Goal: Contribute content

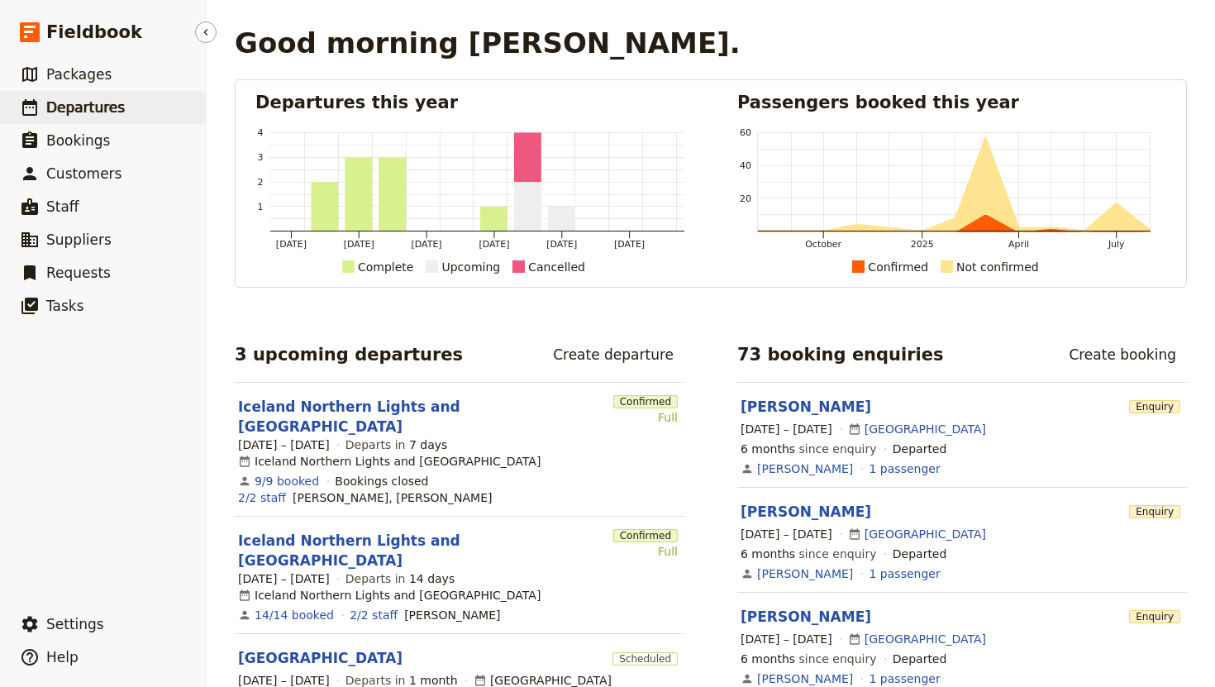
click at [68, 106] on span "Departures" at bounding box center [85, 107] width 78 height 17
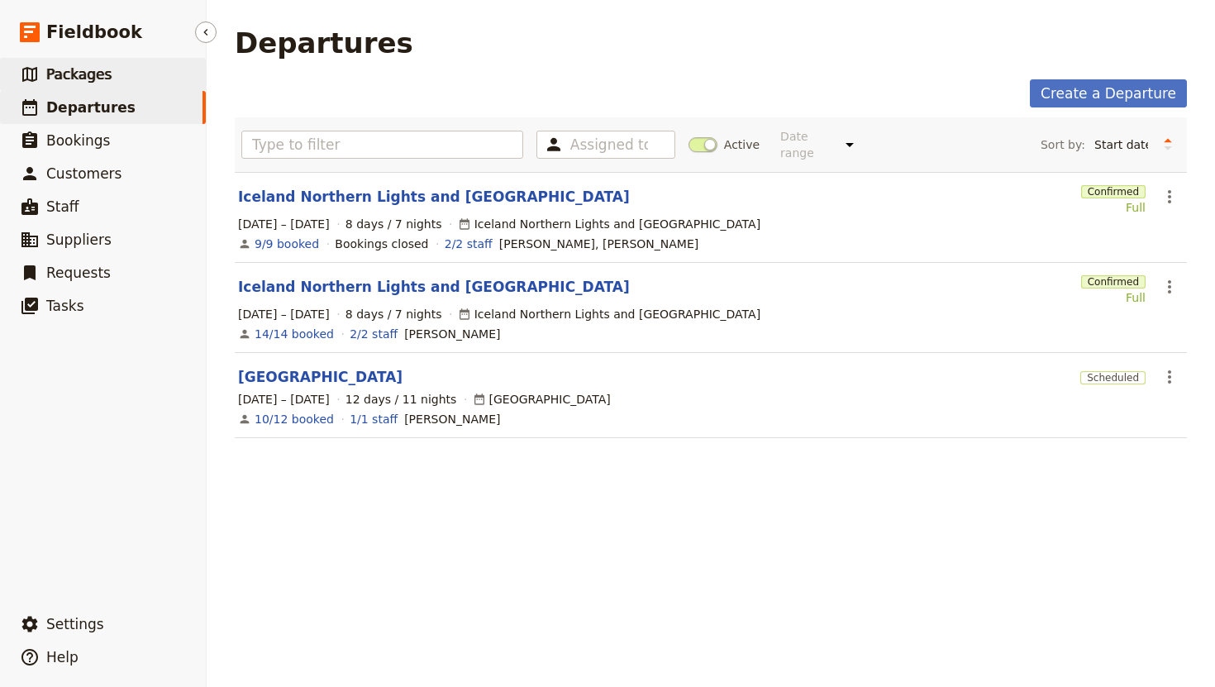
click at [90, 71] on span "Packages" at bounding box center [78, 74] width 65 height 17
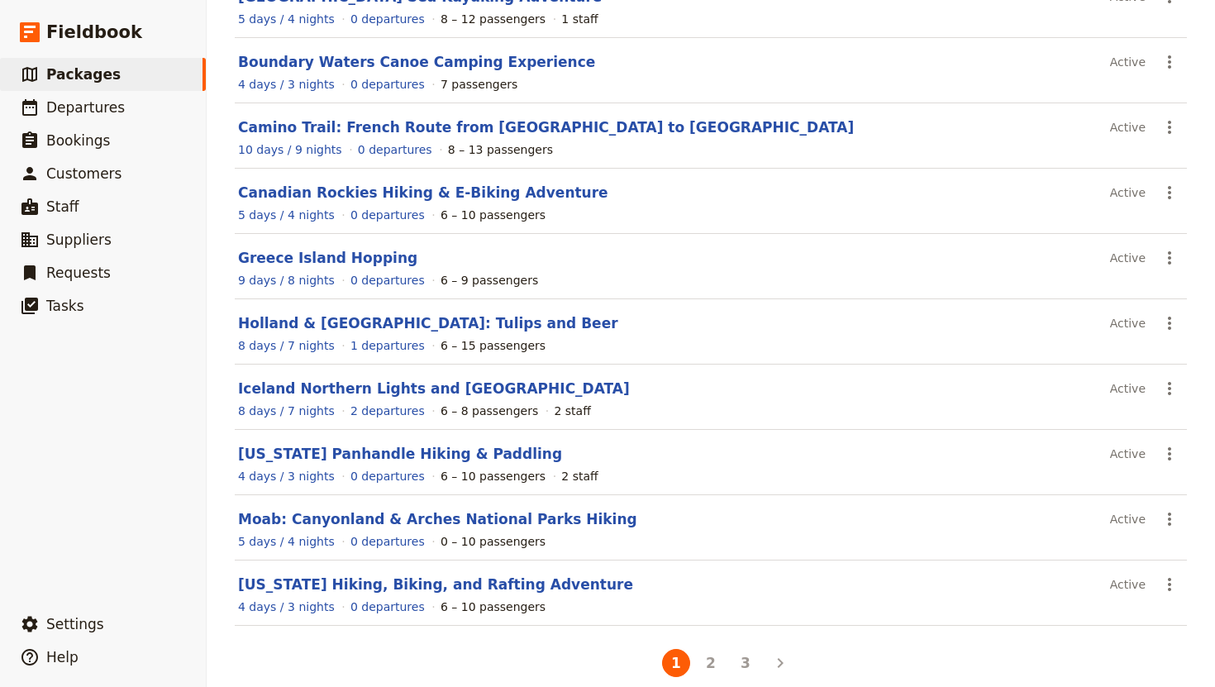
scroll to position [207, 0]
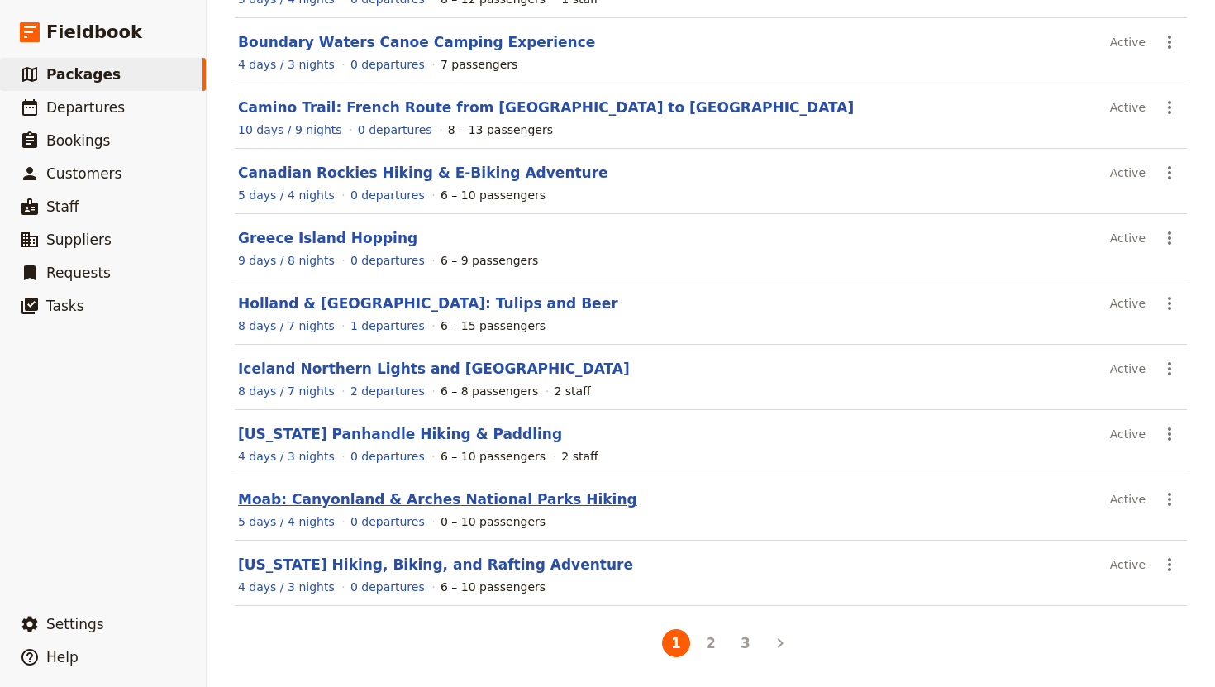
click at [383, 500] on link "Moab: Canyonland & Arches National Parks Hiking" at bounding box center [437, 499] width 399 height 17
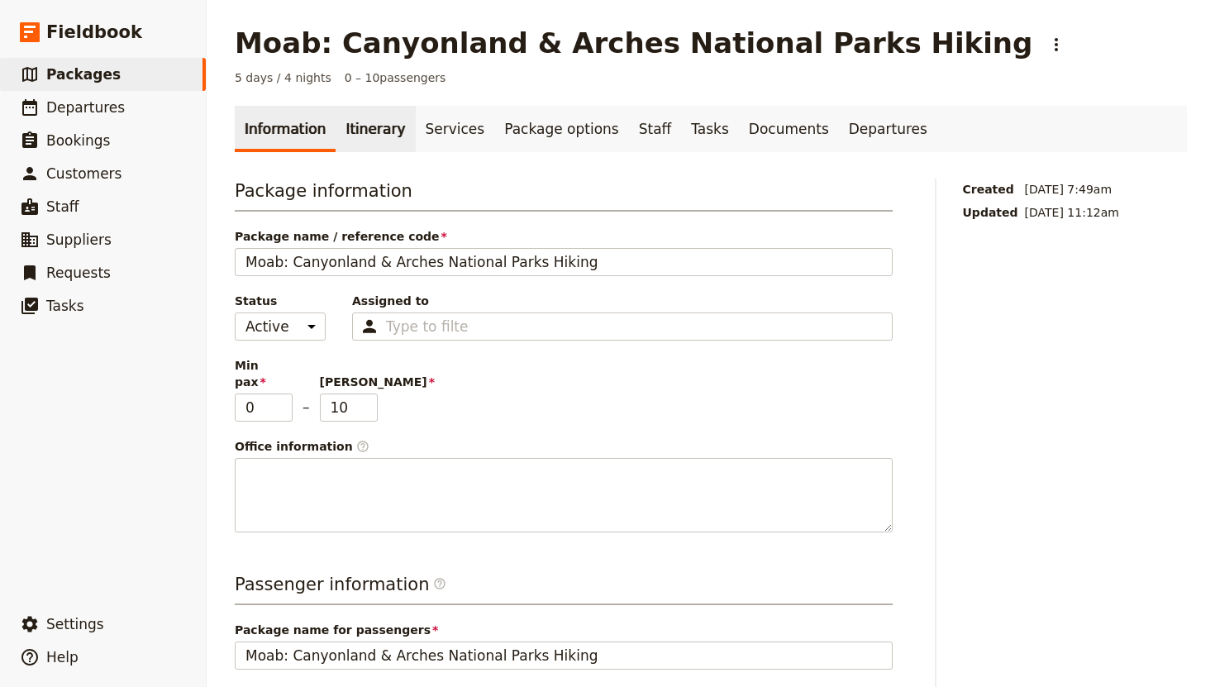
click at [361, 136] on link "Itinerary" at bounding box center [374, 129] width 79 height 46
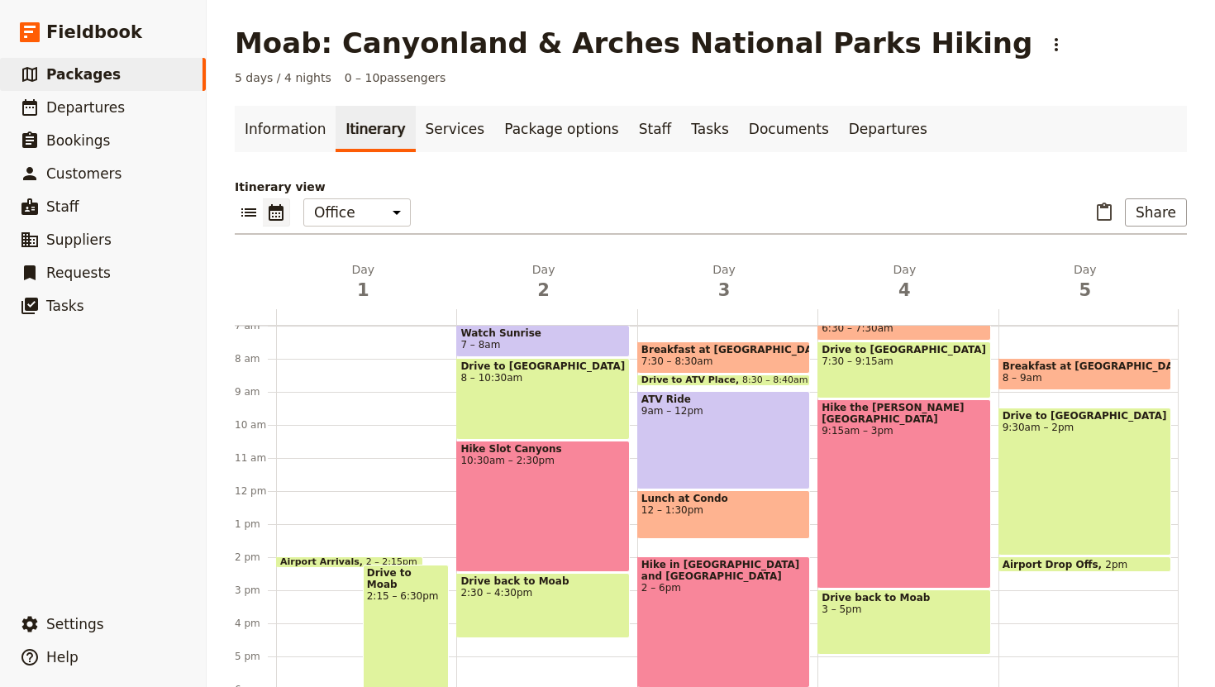
scroll to position [235, 0]
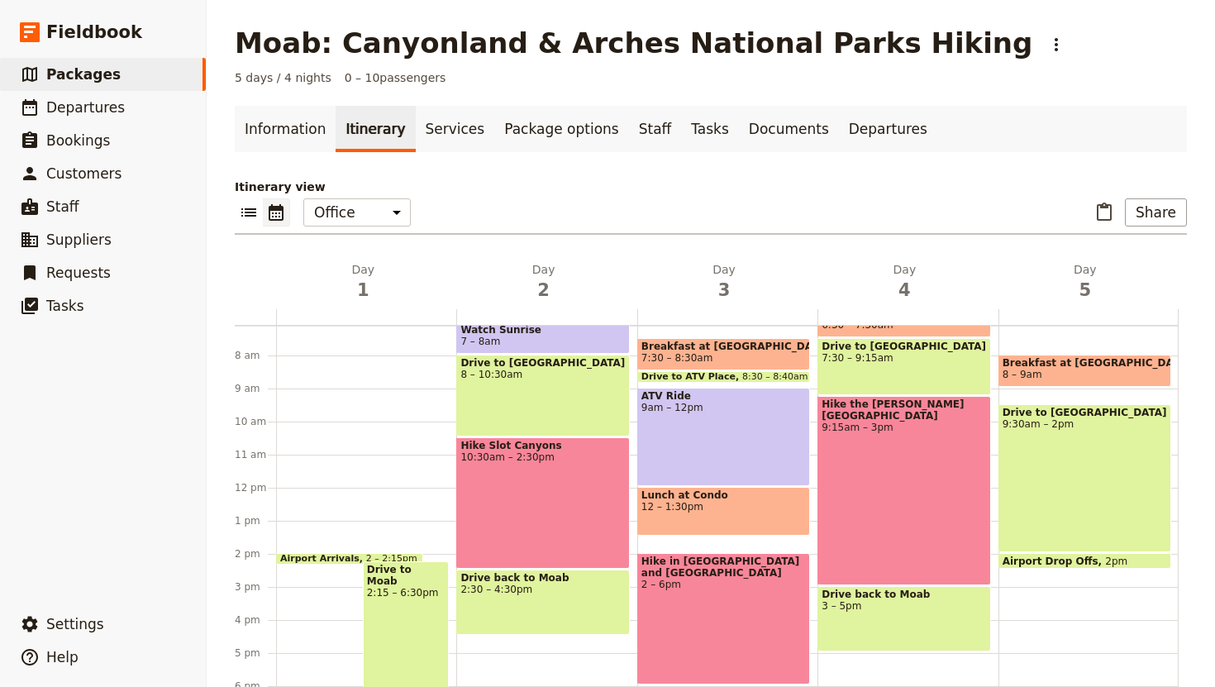
click at [941, 497] on div "Hike the [PERSON_NAME][GEOGRAPHIC_DATA] 9:15am – 3pm" at bounding box center [903, 490] width 173 height 189
select select "4"
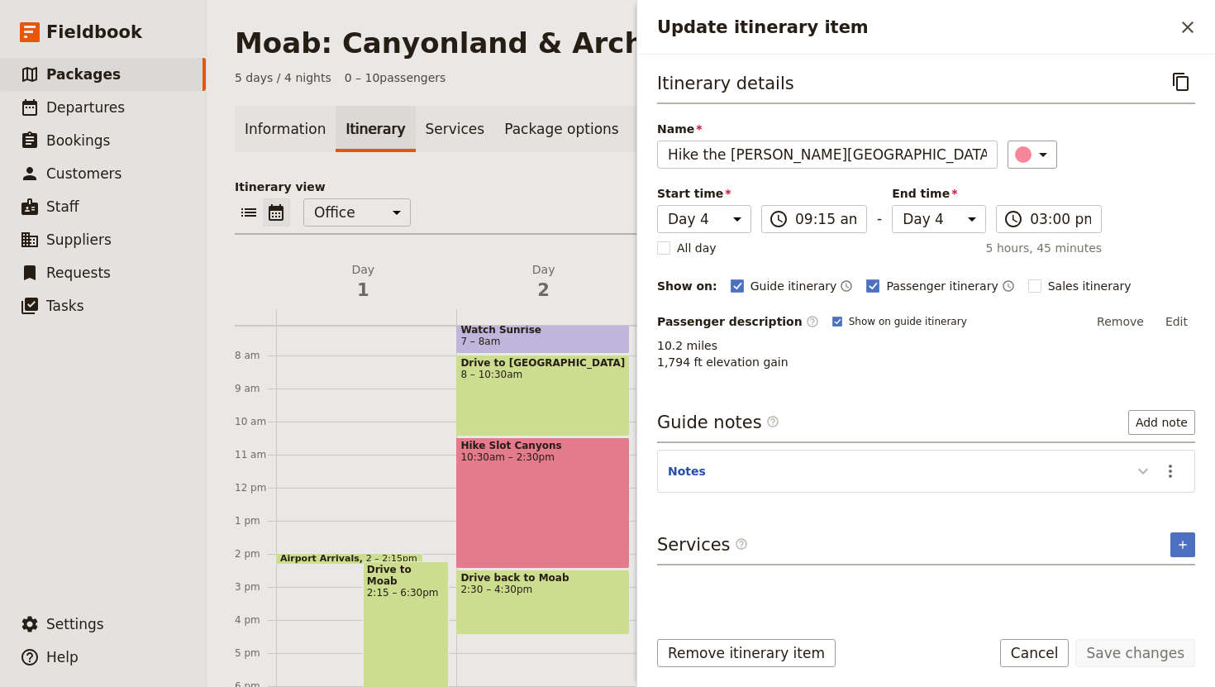
click at [1150, 471] on icon "Update itinerary item" at bounding box center [1143, 471] width 20 height 20
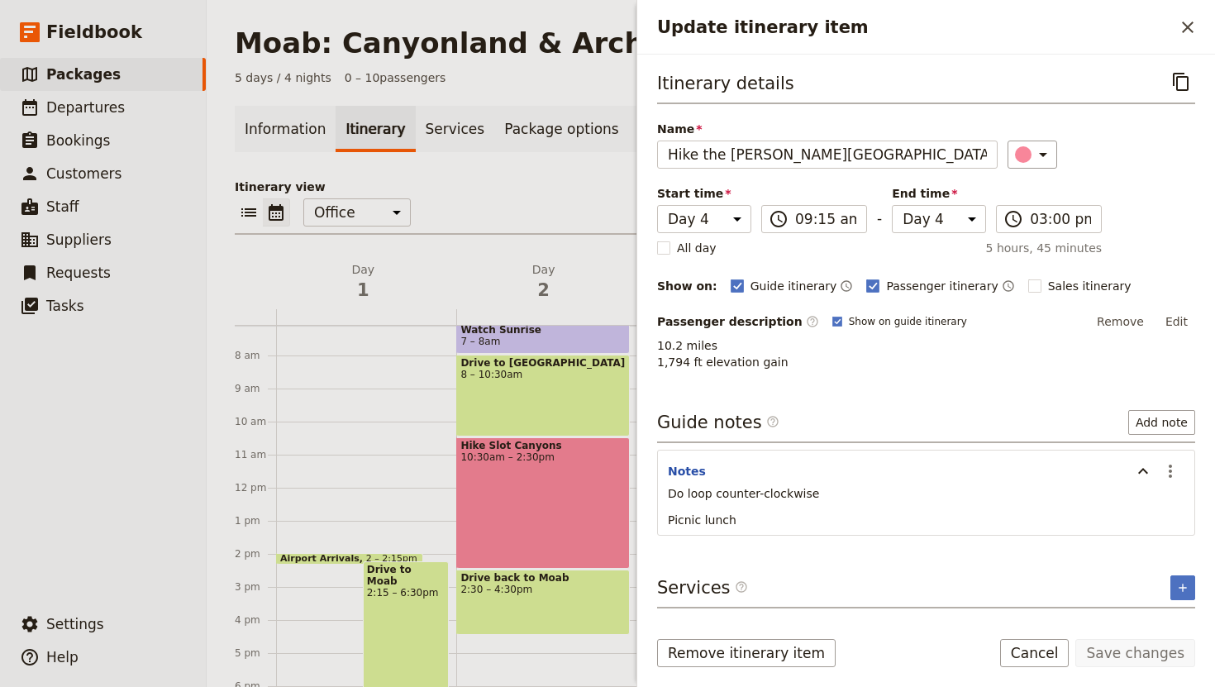
click at [1006, 440] on div "Guide notes ​ Add note" at bounding box center [926, 426] width 538 height 33
click at [1182, 30] on icon "Close drawer" at bounding box center [1187, 27] width 20 height 20
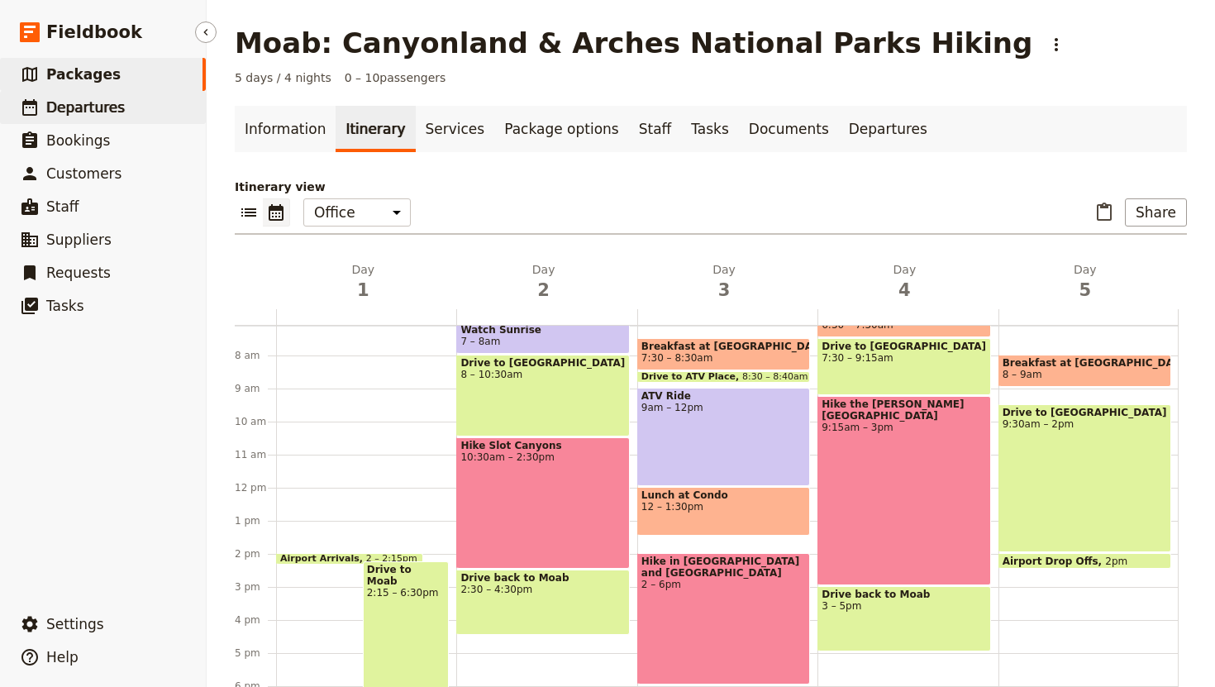
click at [82, 93] on link "​ Departures" at bounding box center [103, 107] width 206 height 33
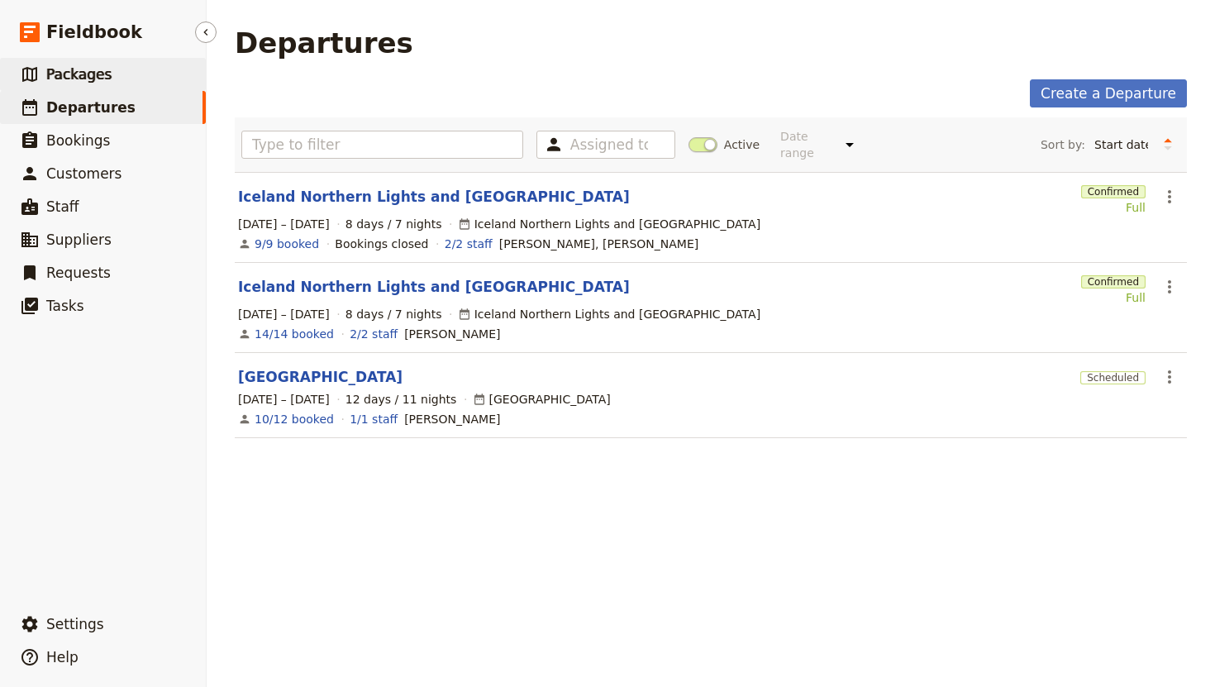
click at [159, 76] on link "​ Packages" at bounding box center [103, 74] width 206 height 33
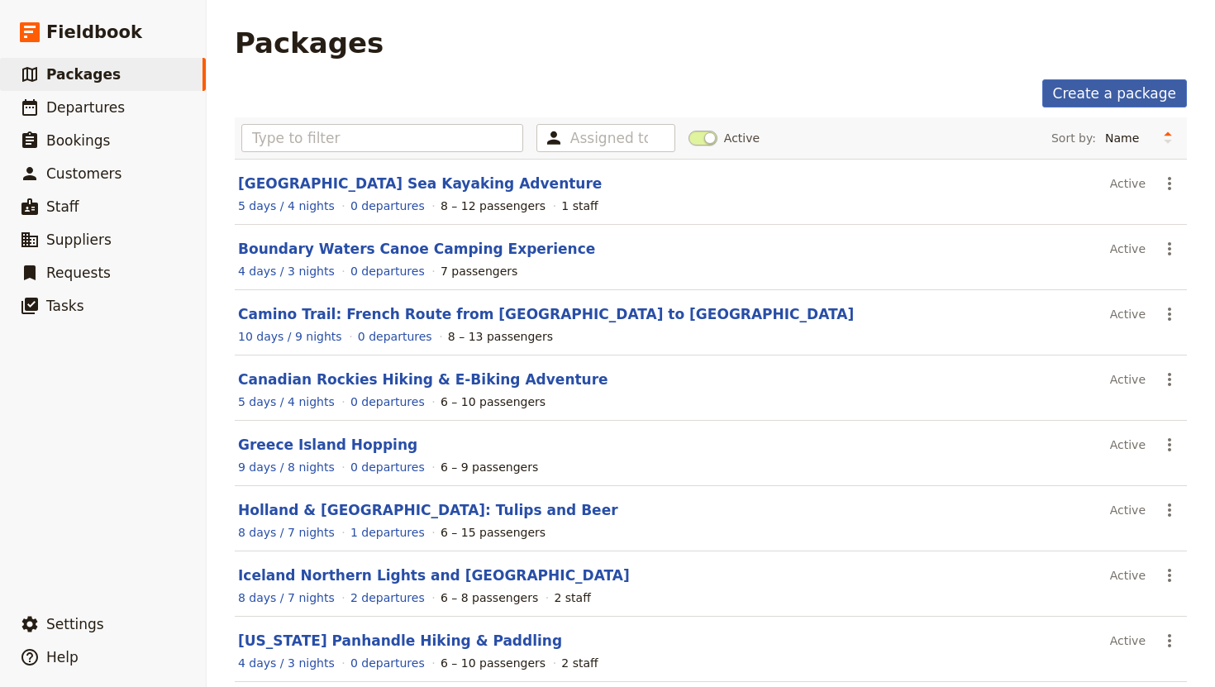
click at [1105, 93] on link "Create a package" at bounding box center [1114, 93] width 145 height 28
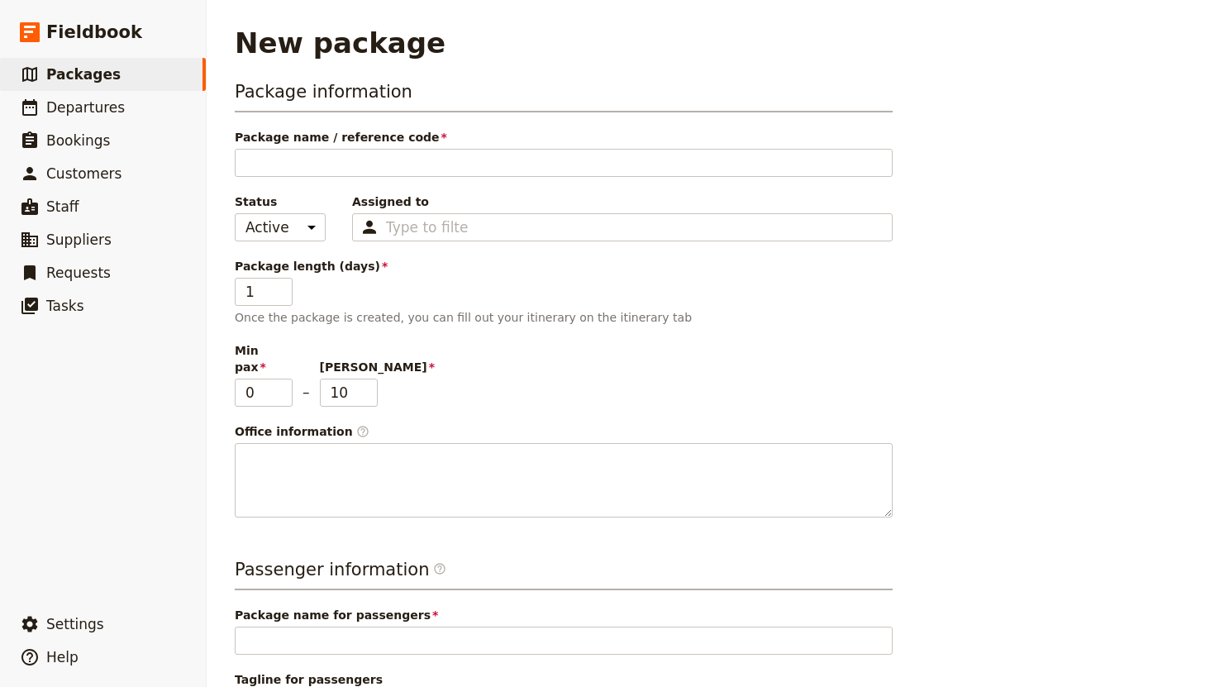
type input "T"
type input "Th"
type input "Tha"
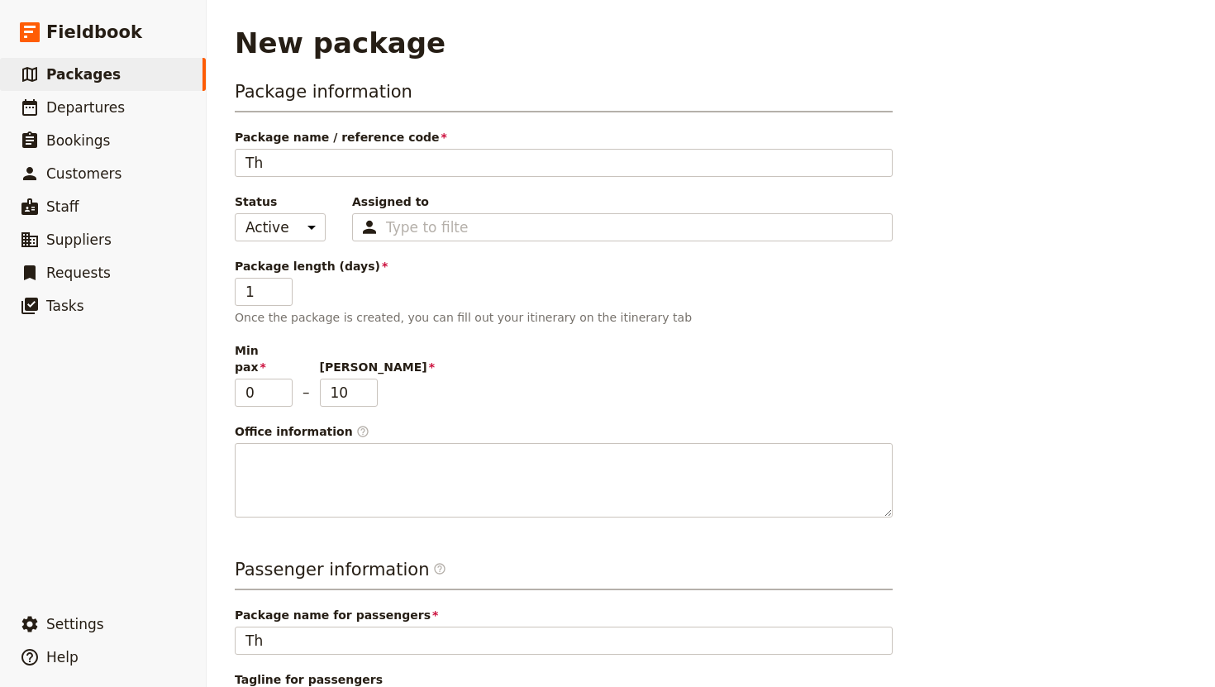
type input "Tha"
type input "Thai"
type input "Thail"
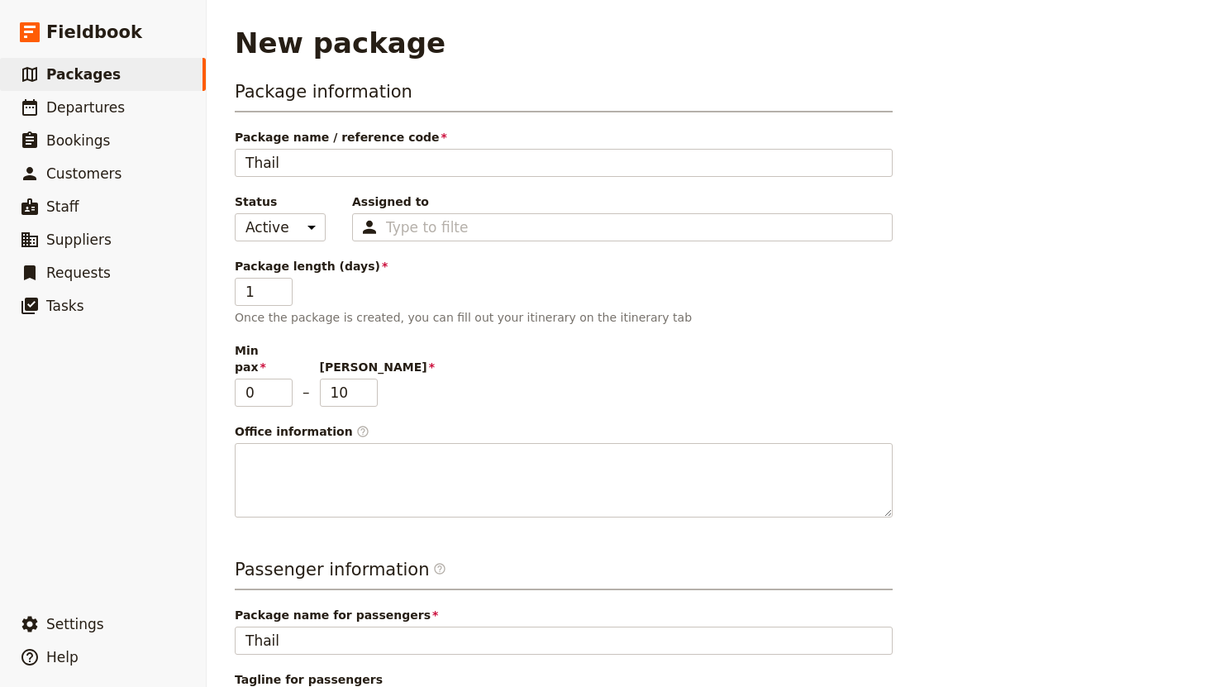
type input "Thaila"
type input "Thailan"
type input "[GEOGRAPHIC_DATA]"
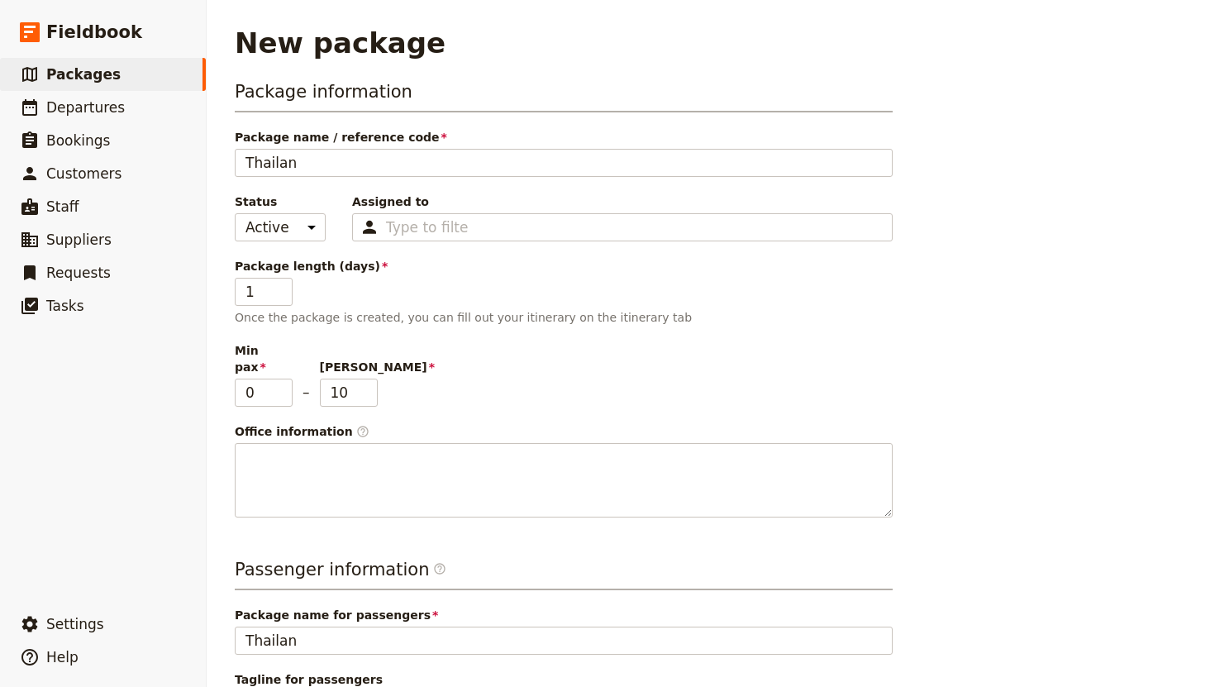
type input "[GEOGRAPHIC_DATA]"
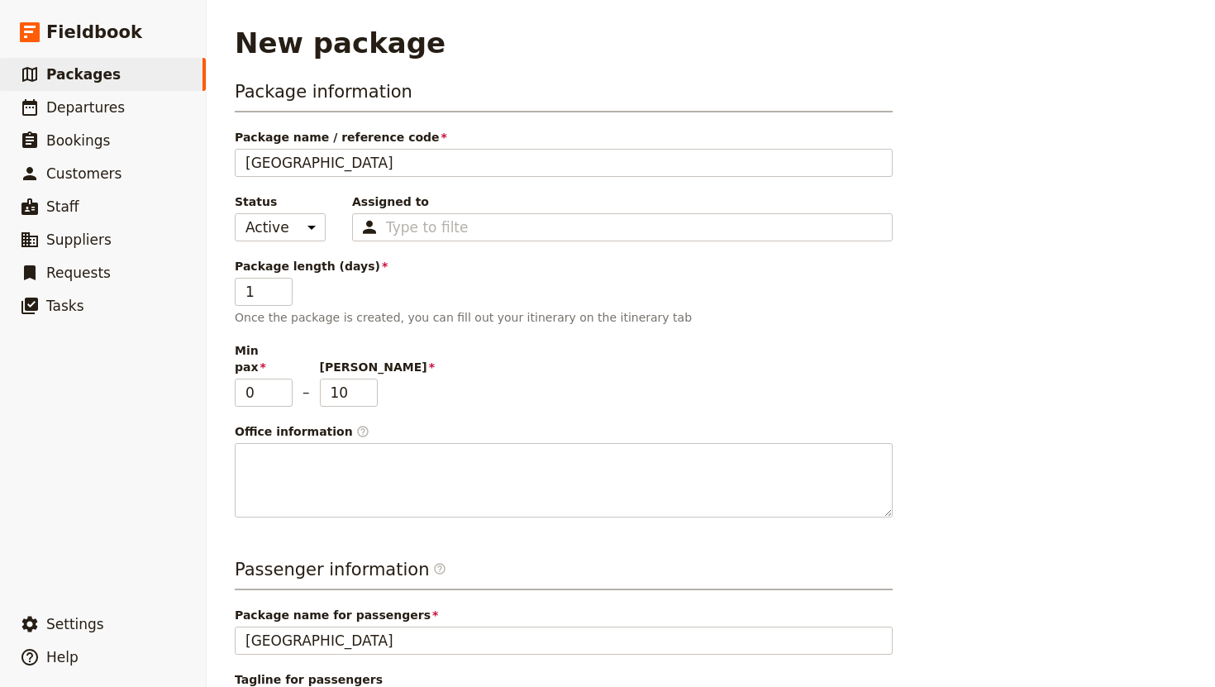
type input "[GEOGRAPHIC_DATA]:"
type input "[GEOGRAPHIC_DATA]: I"
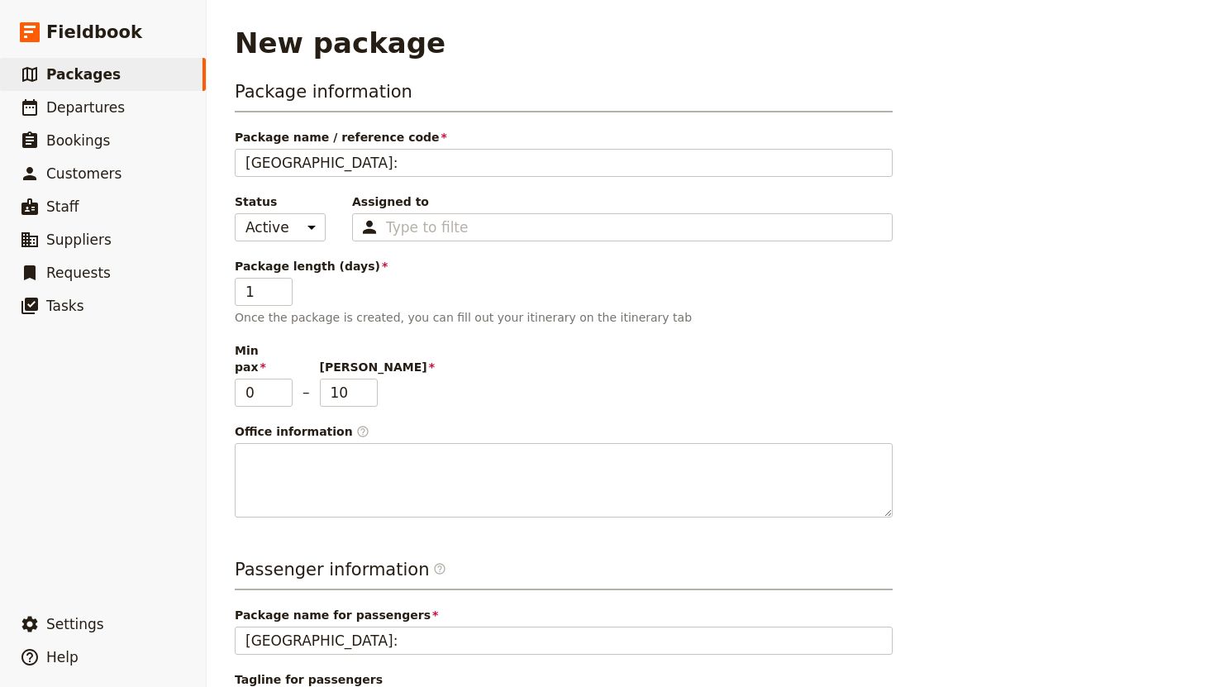
type input "[GEOGRAPHIC_DATA]: I"
type input "[GEOGRAPHIC_DATA]: Is"
type input "[GEOGRAPHIC_DATA]: Isl"
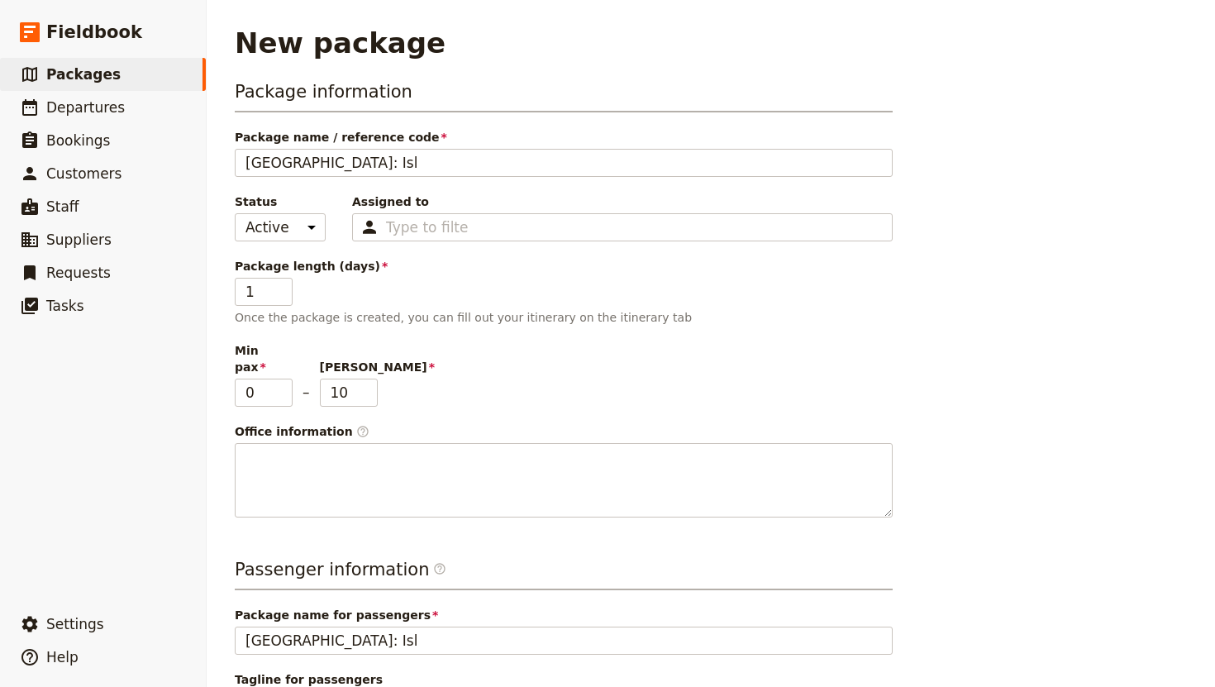
type input "[GEOGRAPHIC_DATA]: [GEOGRAPHIC_DATA]"
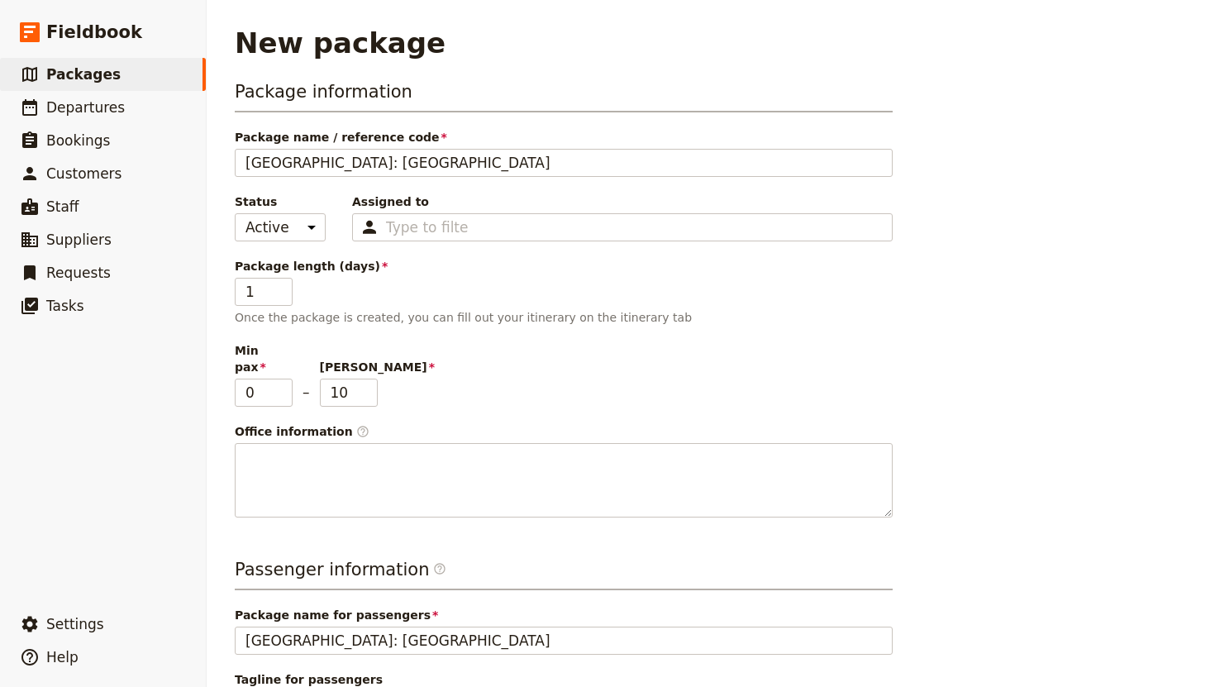
type input "[GEOGRAPHIC_DATA]: [GEOGRAPHIC_DATA]"
type input "[GEOGRAPHIC_DATA]: Island H"
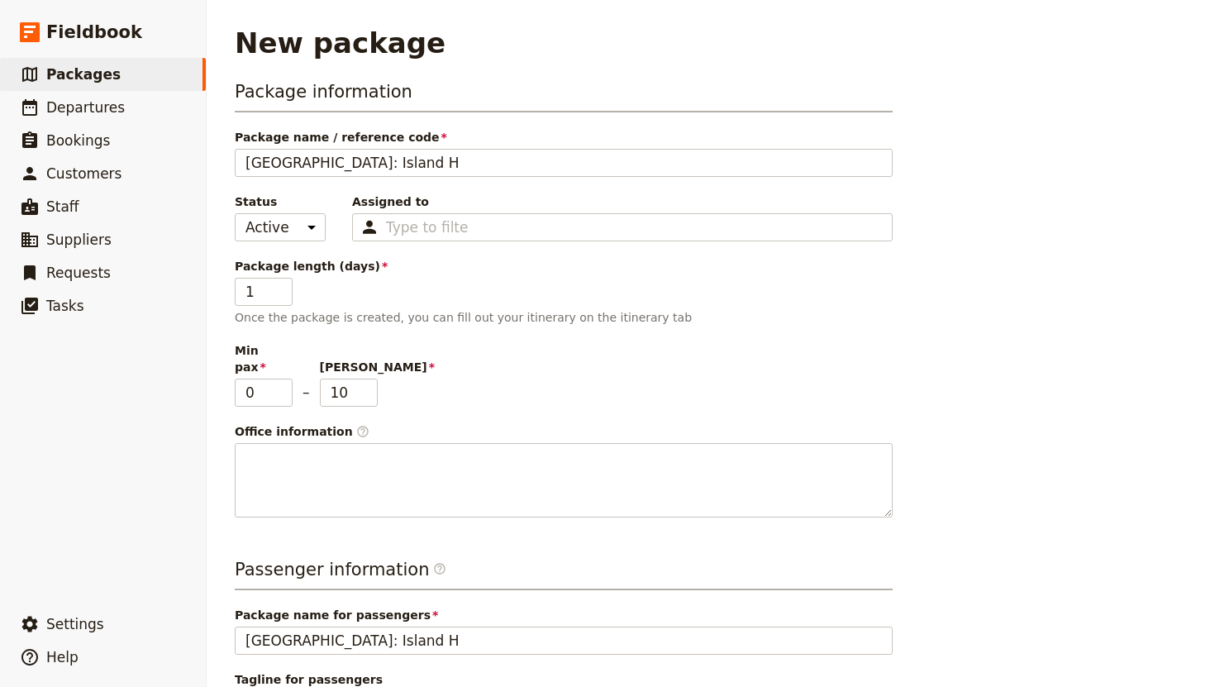
type input "[GEOGRAPHIC_DATA]: Island Ho"
type input "[GEOGRAPHIC_DATA]: Island Hop"
type input "[GEOGRAPHIC_DATA]: Island [PERSON_NAME]"
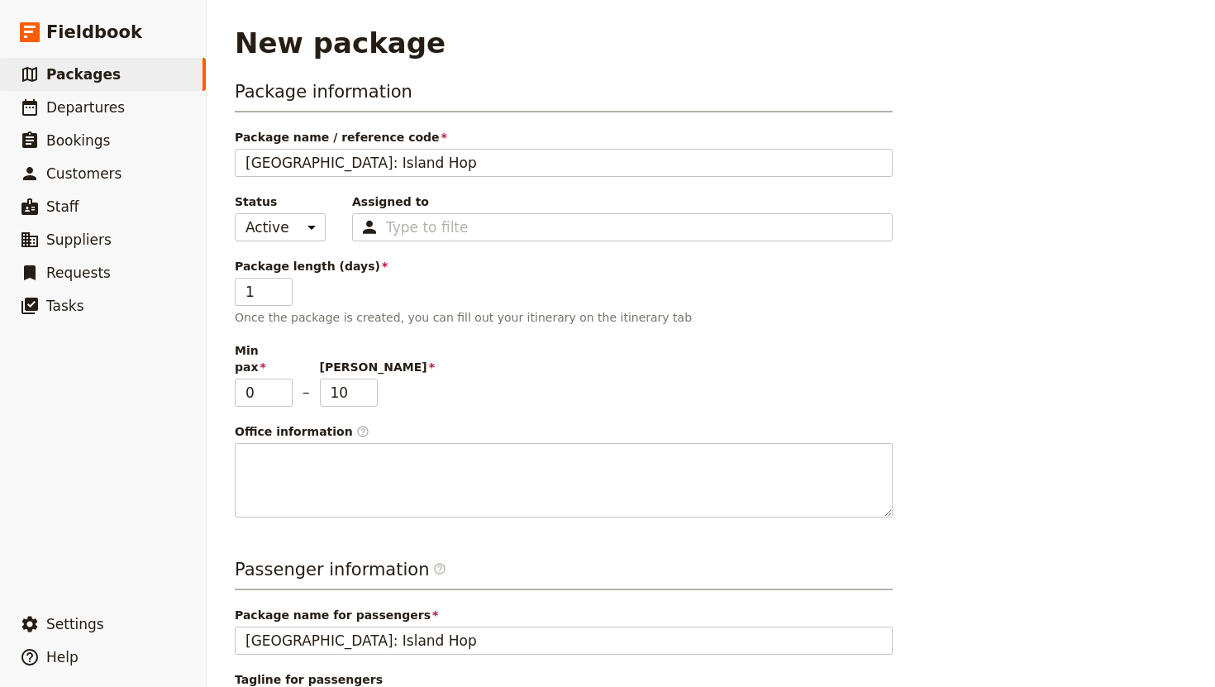
type input "[GEOGRAPHIC_DATA]: Island [PERSON_NAME]"
type input "[GEOGRAPHIC_DATA]: Island Hoppi"
type input "[GEOGRAPHIC_DATA]: Island Hoppin"
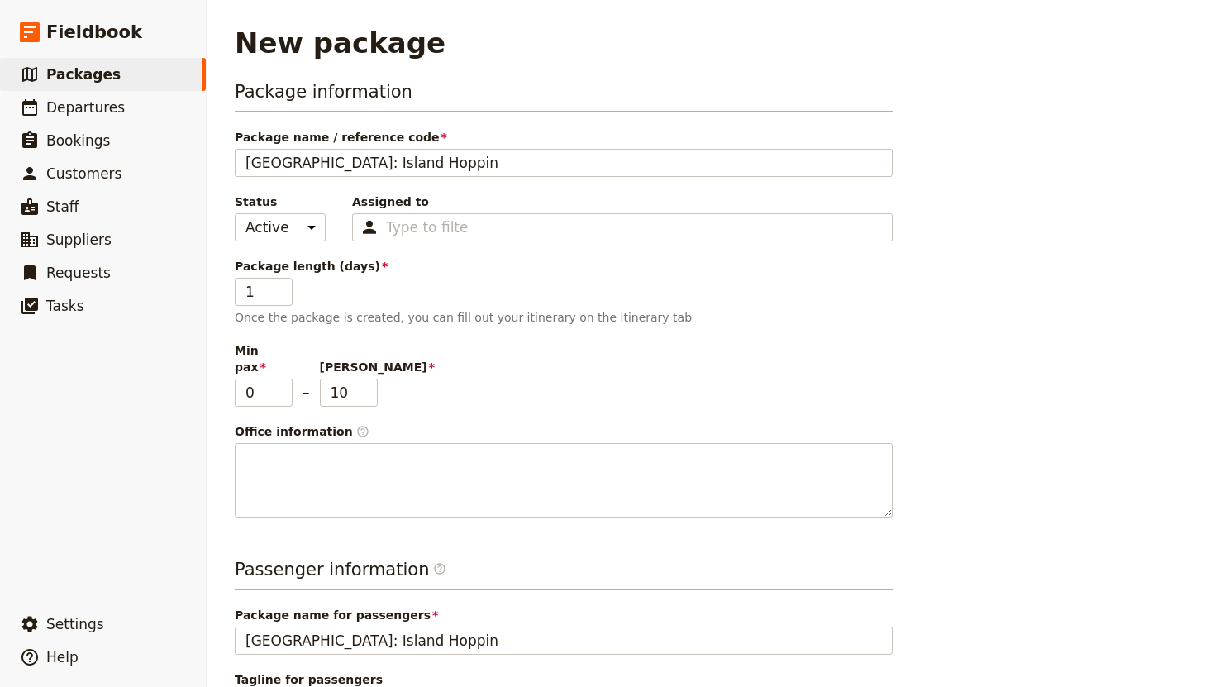
type input "[GEOGRAPHIC_DATA]: Island Hopping"
type input "[GEOGRAPHIC_DATA]: Island Hopping A"
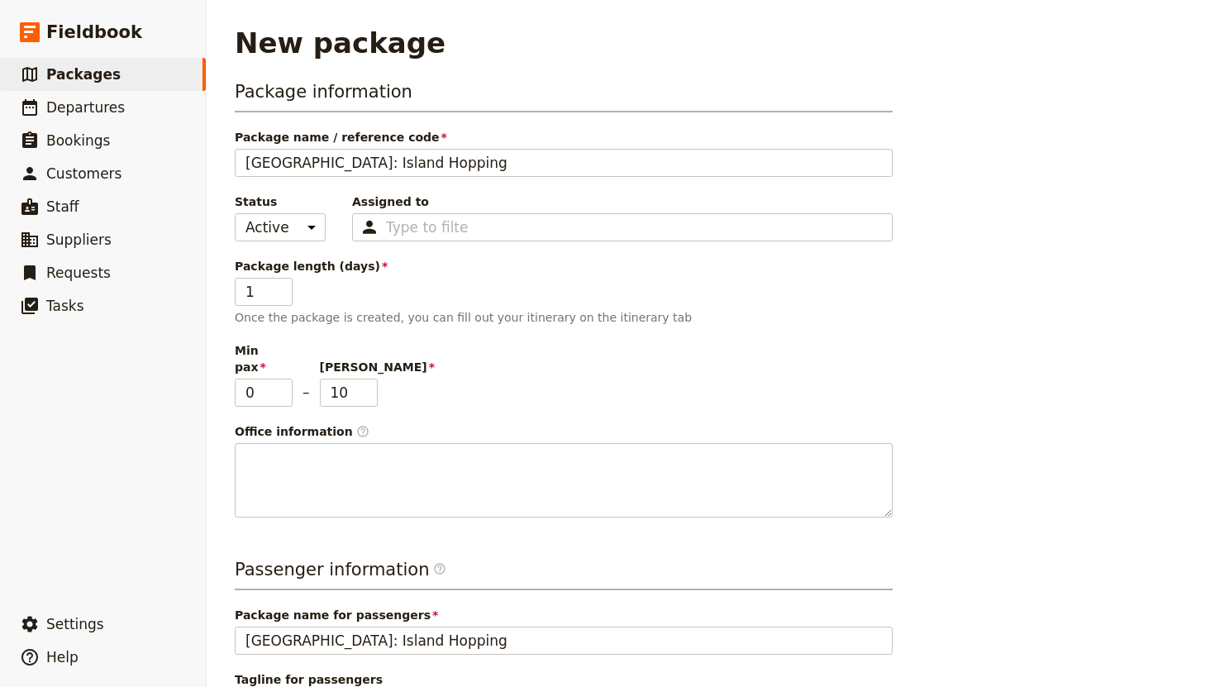
type input "[GEOGRAPHIC_DATA]: Island Hopping A"
type input "[GEOGRAPHIC_DATA]: Island Hopping Ad"
type input "[GEOGRAPHIC_DATA]: Island Hopping Adv"
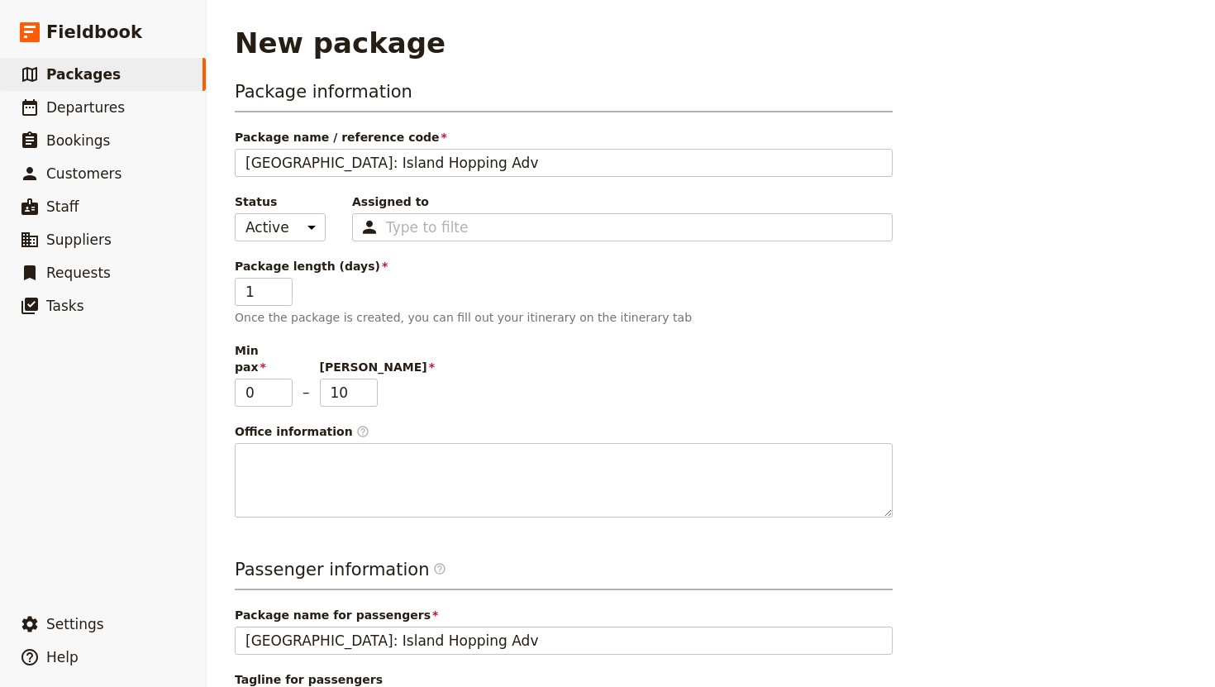
type input "[GEOGRAPHIC_DATA]: Island Hopping Adve"
type input "[GEOGRAPHIC_DATA]: Island Hopping Adven"
type input "[GEOGRAPHIC_DATA]: Island Hopping Advent"
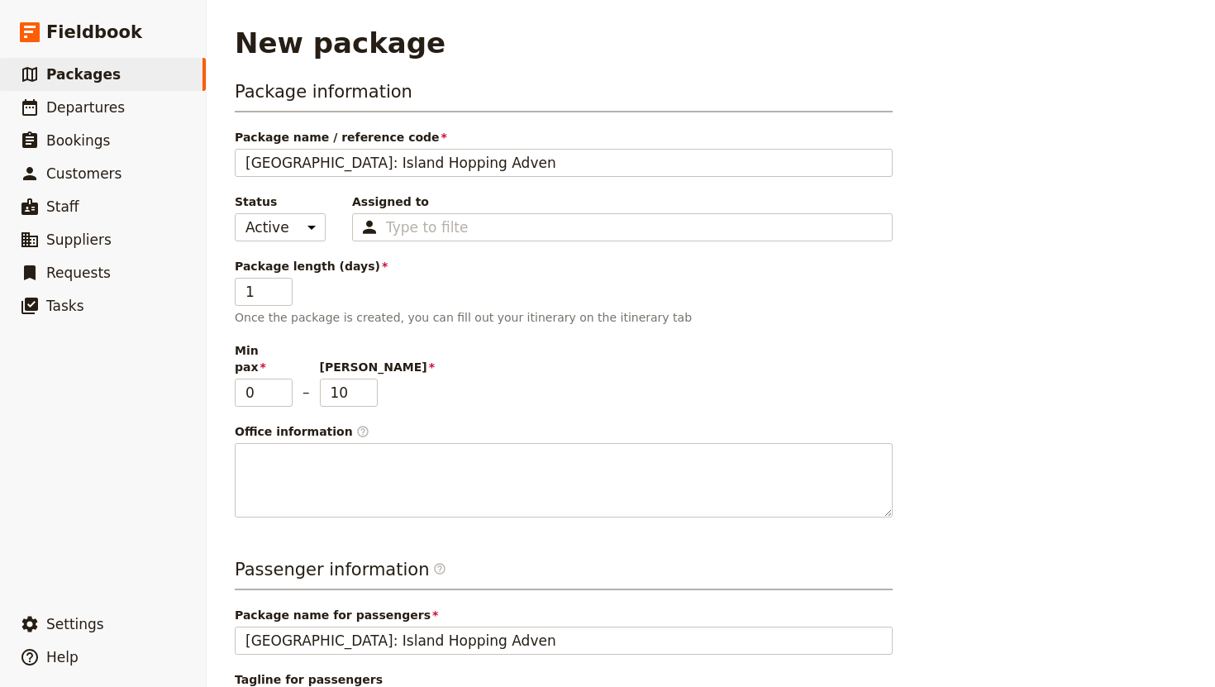
type input "[GEOGRAPHIC_DATA]: Island Hopping Advent"
type input "[GEOGRAPHIC_DATA]: Island Hopping Adventu"
type input "[GEOGRAPHIC_DATA]: Island Hopping Adventur"
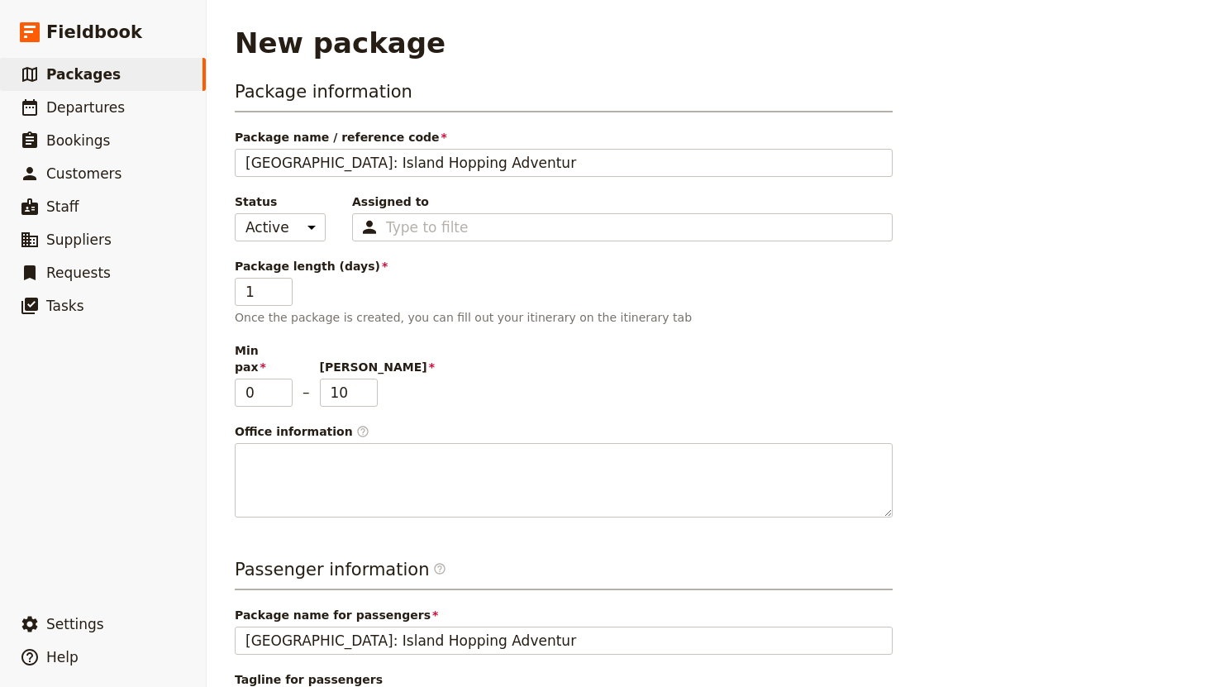
type input "[GEOGRAPHIC_DATA]: Island Hopping Adventure"
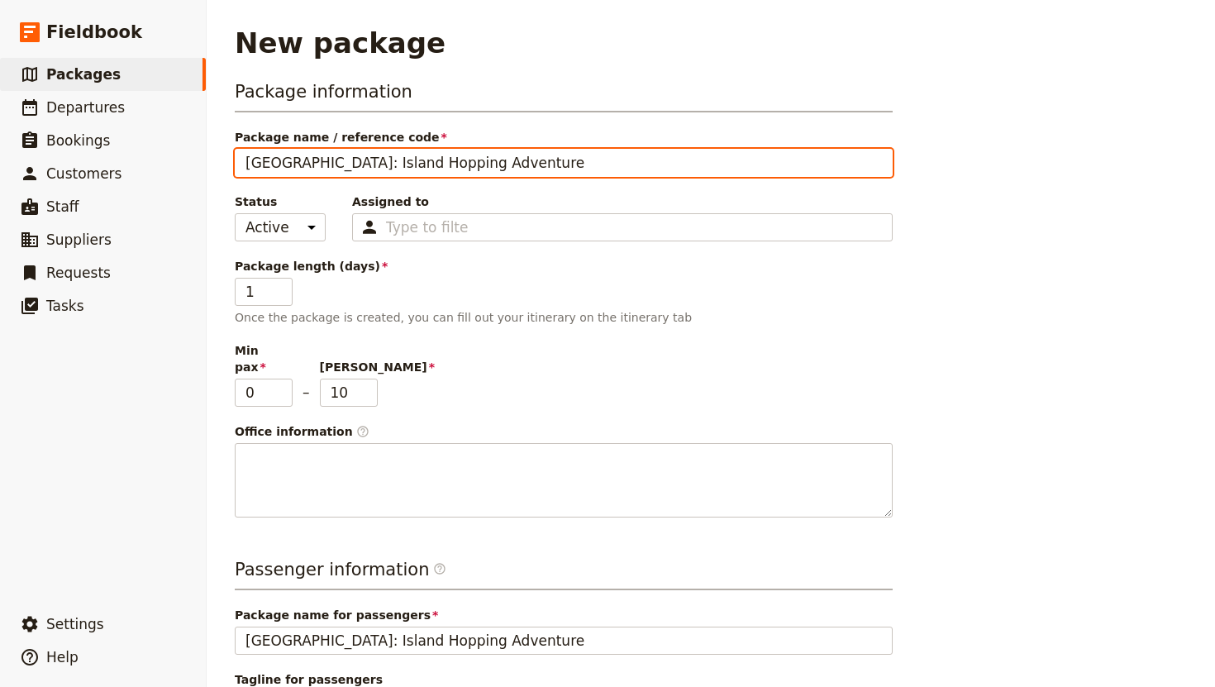
type input "[GEOGRAPHIC_DATA]: Island Hopping Adventure"
type input "[GEOGRAPHIC_DATA]: Island Hopping Adventur"
type input "[GEOGRAPHIC_DATA]: Island Hopping Adventu"
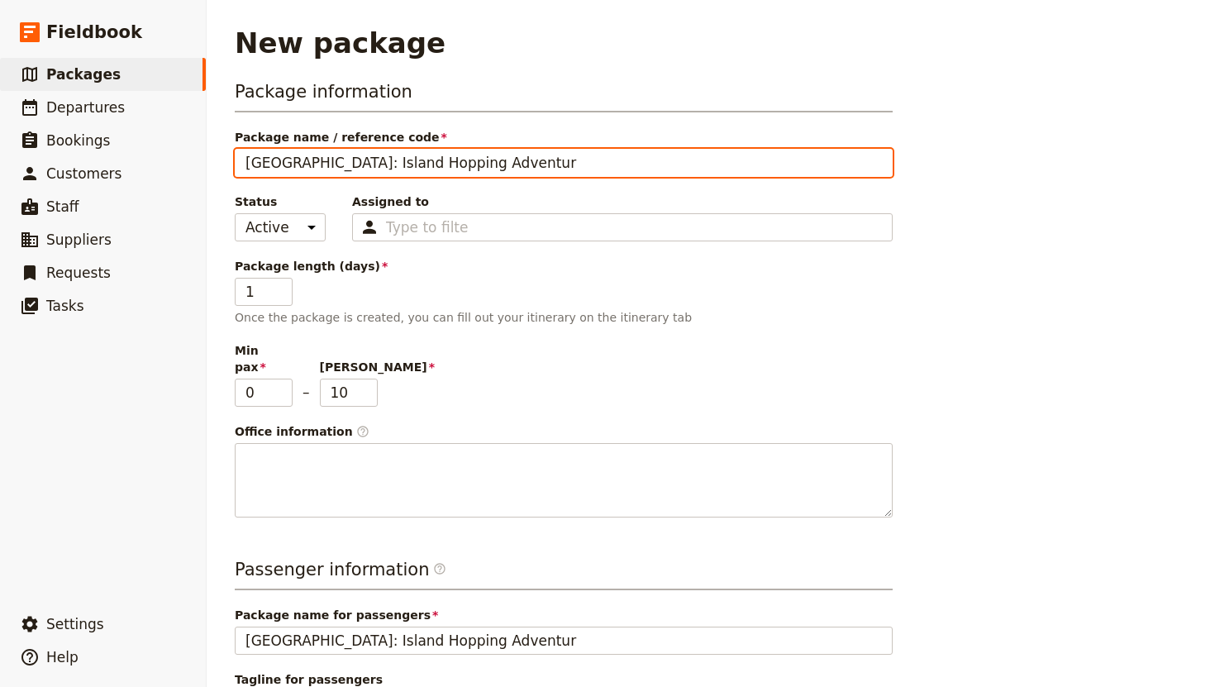
type input "[GEOGRAPHIC_DATA]: Island Hopping Adventu"
type input "[GEOGRAPHIC_DATA]: Island Hopping Advent"
type input "[GEOGRAPHIC_DATA]: Island Hopping Adven"
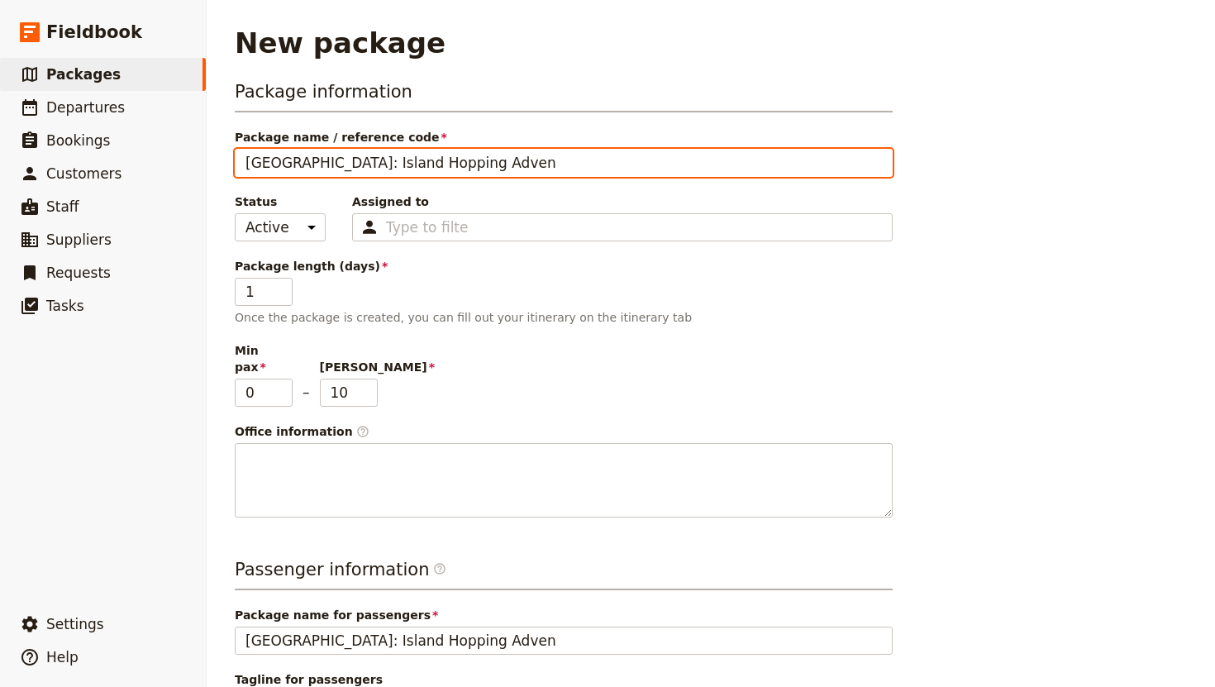
type input "[GEOGRAPHIC_DATA]: Island Hopping Adve"
type input "[GEOGRAPHIC_DATA]: Island Hopping Adv"
type input "[GEOGRAPHIC_DATA]: Island Hopping Ad"
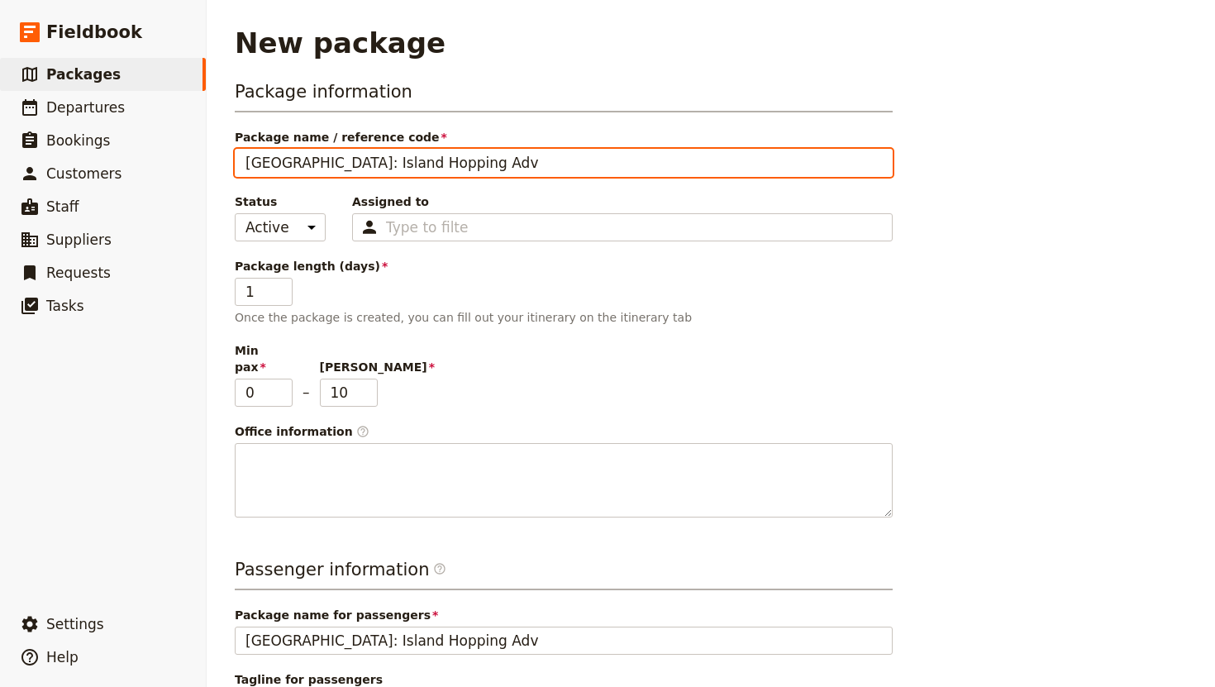
type input "[GEOGRAPHIC_DATA]: Island Hopping Ad"
type input "[GEOGRAPHIC_DATA]: Island Hopping A"
type input "[GEOGRAPHIC_DATA]: Island Hopping"
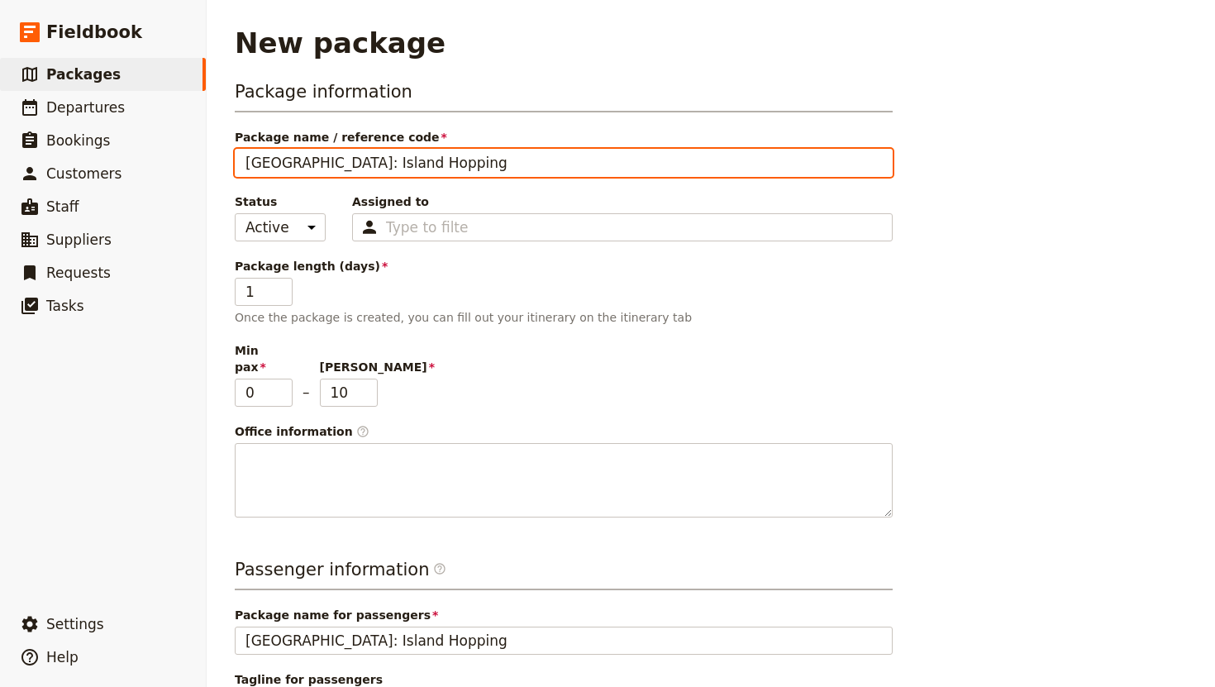
type input "[GEOGRAPHIC_DATA]: Island Hopping"
type input "[GEOGRAPHIC_DATA]: Island Hopping-"
type input "[GEOGRAPHIC_DATA]: Island Hopping-W"
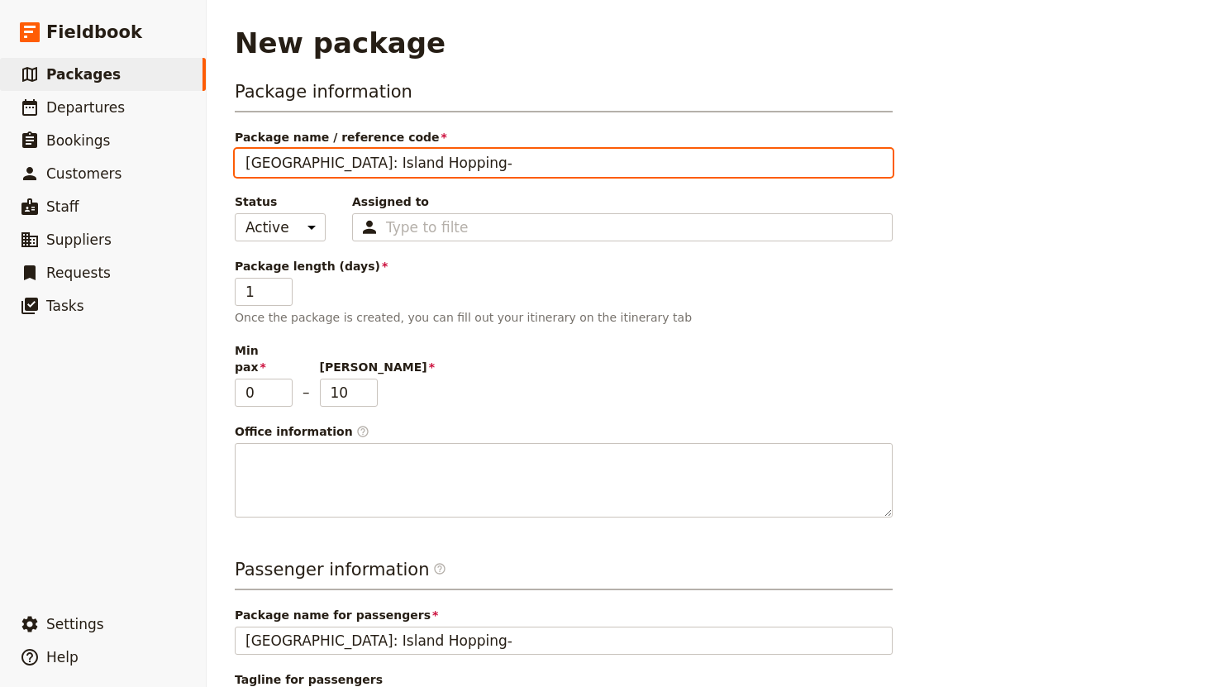
type input "[GEOGRAPHIC_DATA]: Island Hopping-W"
type input "[GEOGRAPHIC_DATA]: Island Hopping-We"
type input "[GEOGRAPHIC_DATA]: Island Hopping-[PERSON_NAME]"
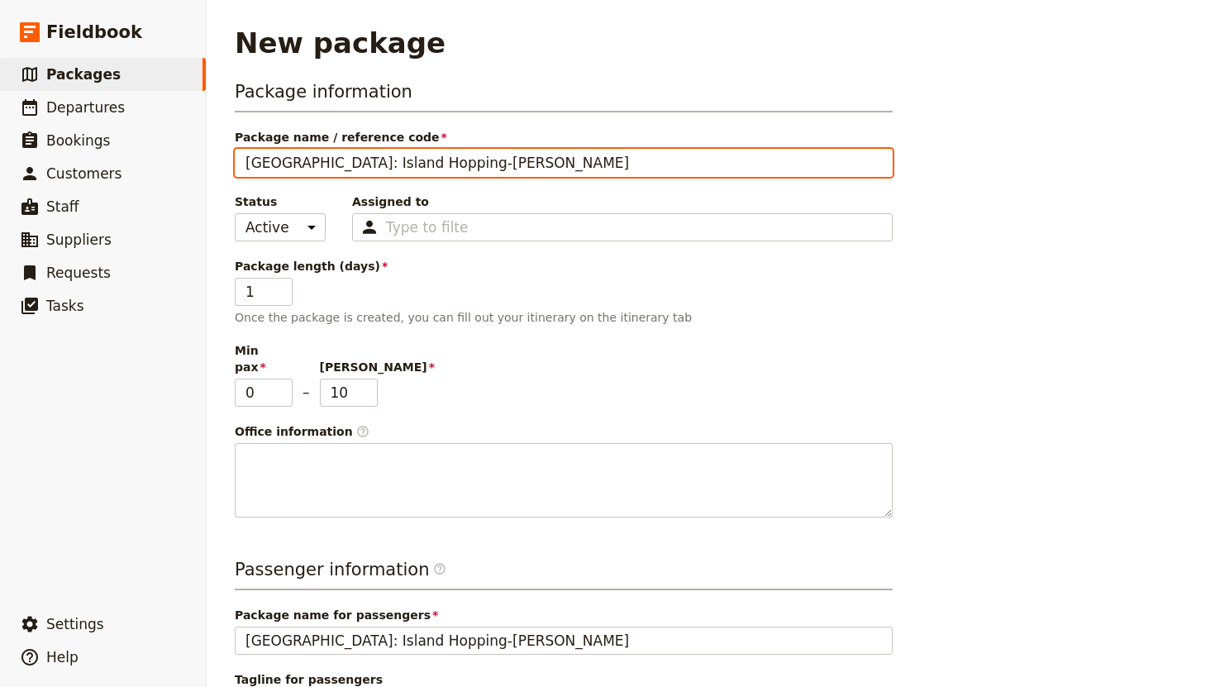
type input "[GEOGRAPHIC_DATA]: Island Hopping-[GEOGRAPHIC_DATA]"
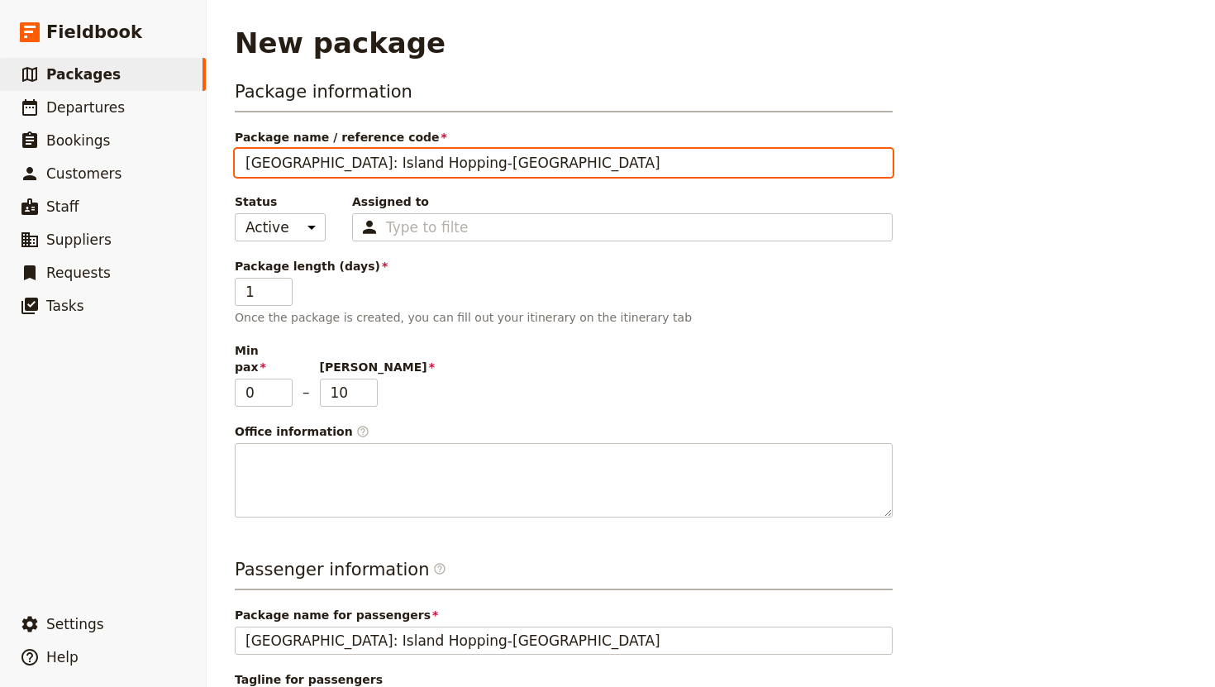
type input "[GEOGRAPHIC_DATA]: Island Hopping-[GEOGRAPHIC_DATA]"
type input "[GEOGRAPHIC_DATA]: Island Hopping-Westing"
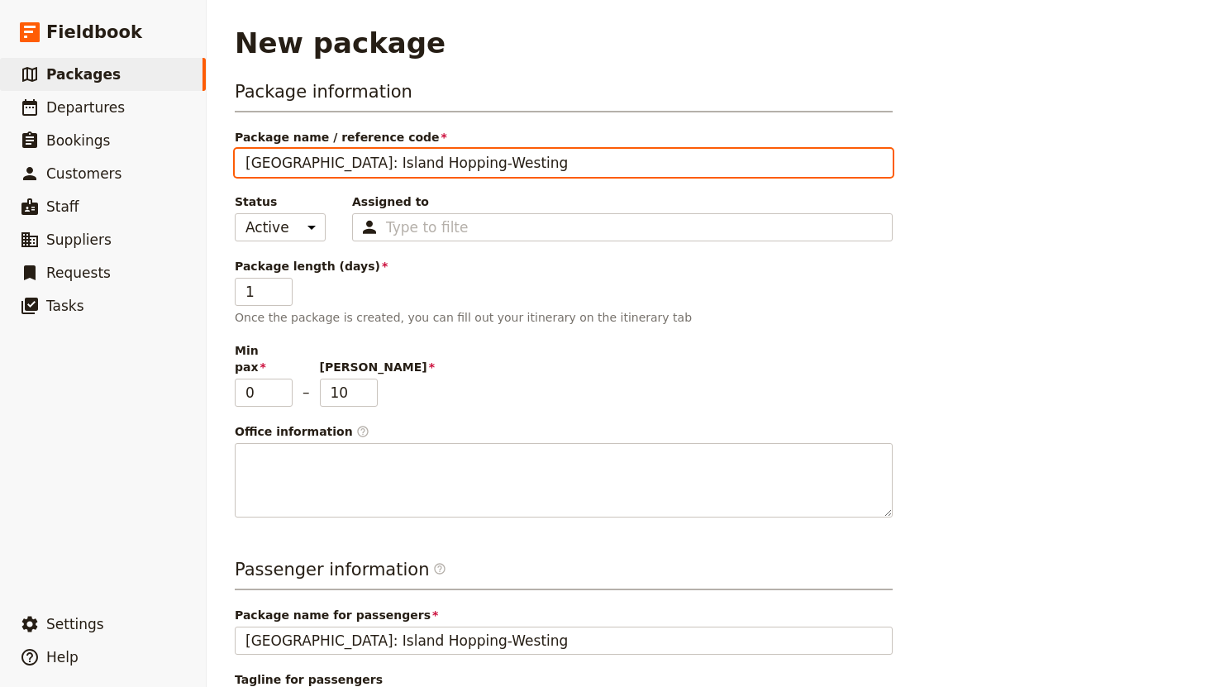
type input "[GEOGRAPHIC_DATA]: Island Hopping-Westing"
type input "[GEOGRAPHIC_DATA]: Island Hopping-[GEOGRAPHIC_DATA]"
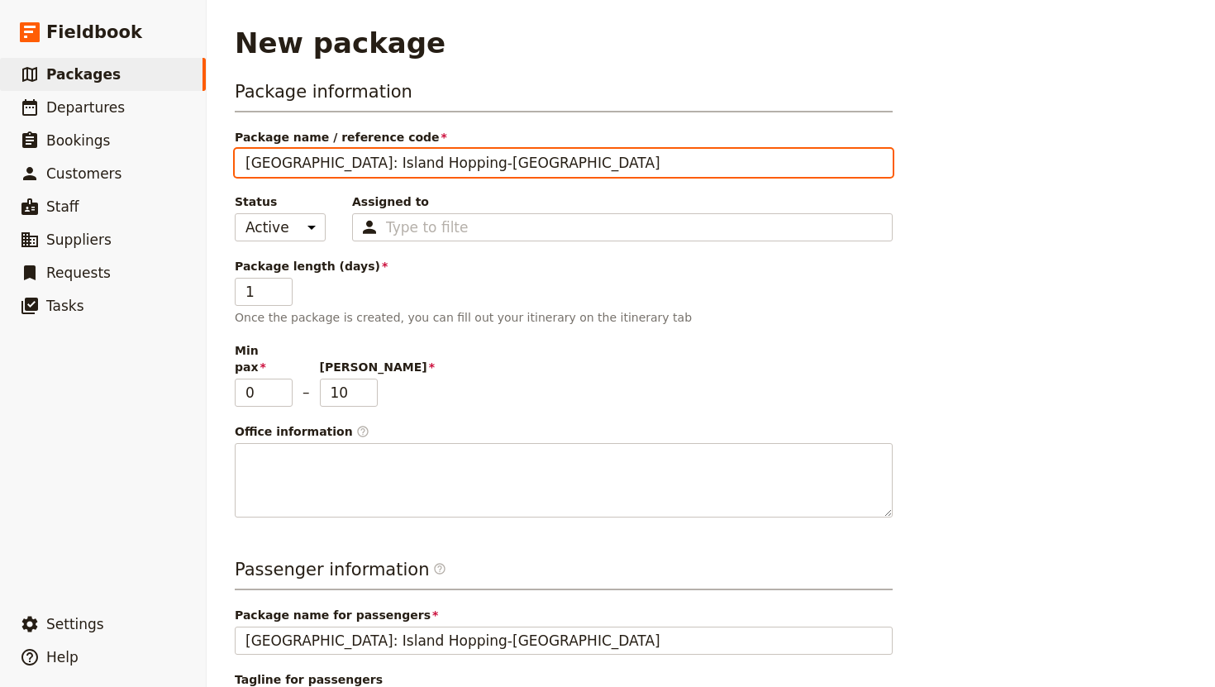
type input "[GEOGRAPHIC_DATA]: Island Hopping-[GEOGRAPHIC_DATA]"
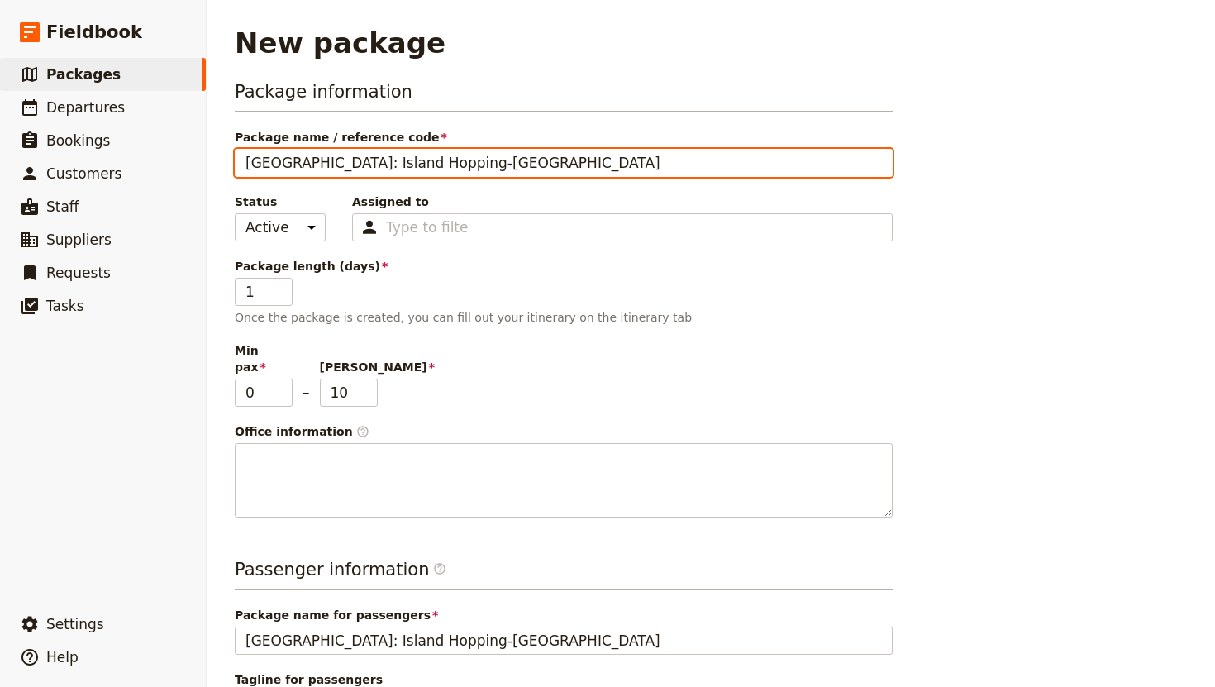
type input "[GEOGRAPHIC_DATA]: Island Hopping-[GEOGRAPHIC_DATA]"
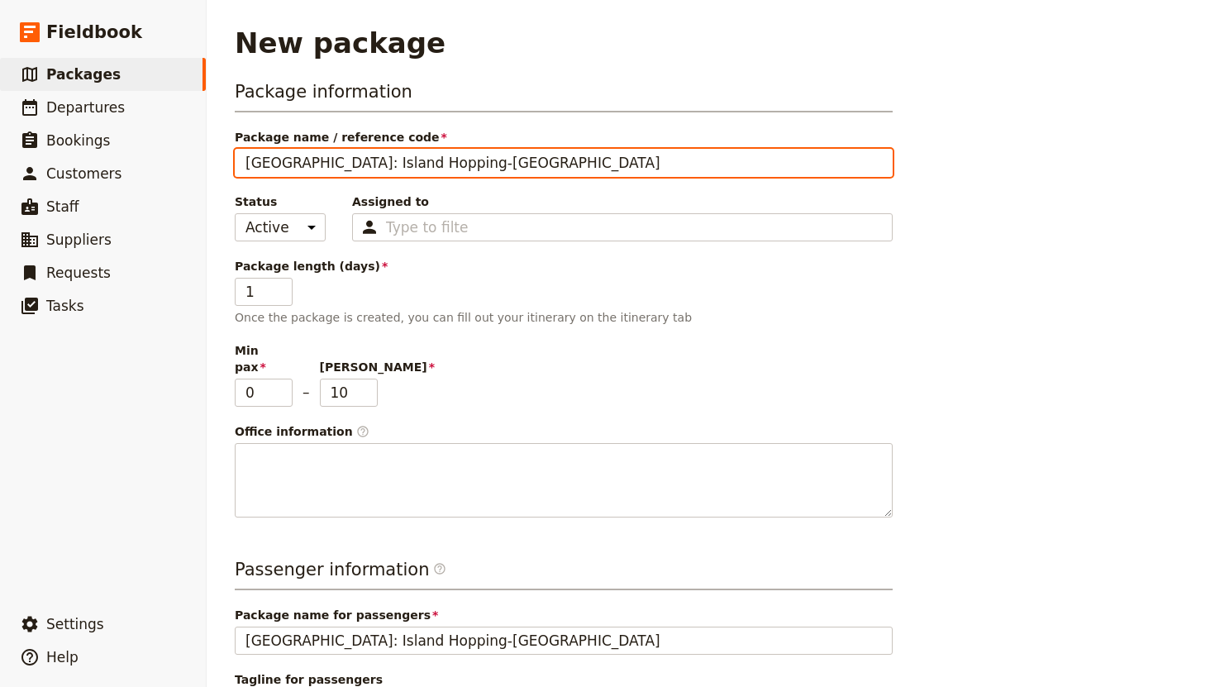
type input "[GEOGRAPHIC_DATA]: Island Hopping-[GEOGRAPHIC_DATA]"
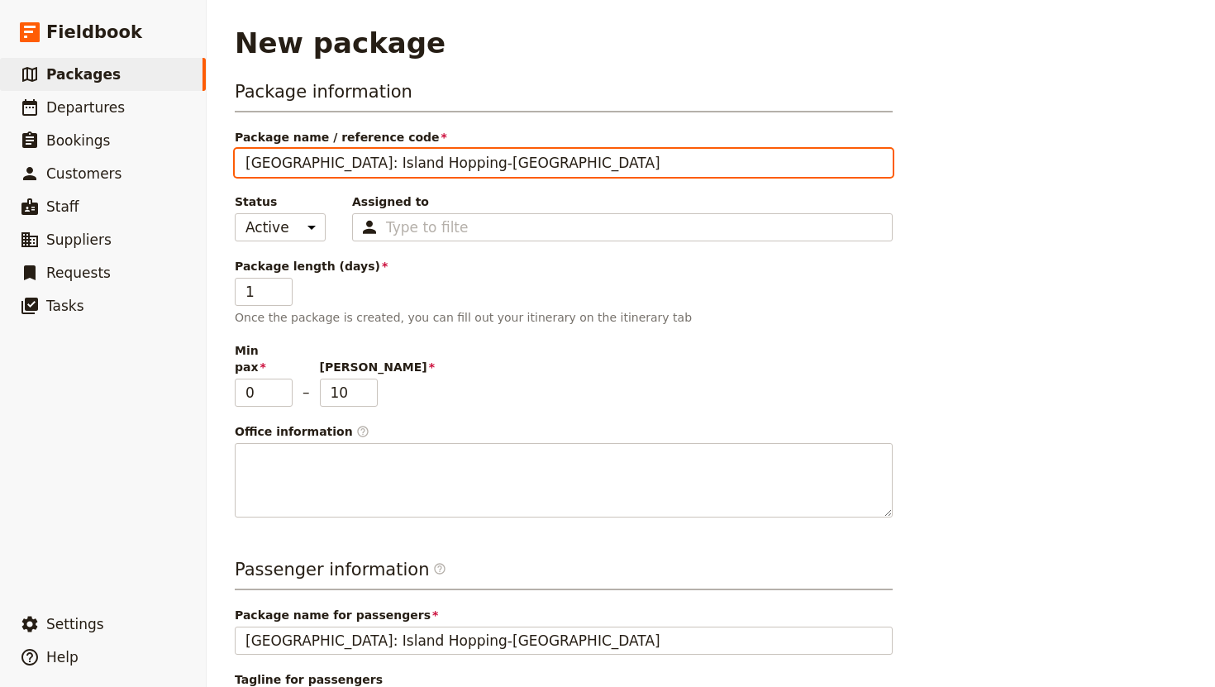
type input "[GEOGRAPHIC_DATA]: Island Hopping-[GEOGRAPHIC_DATA]"
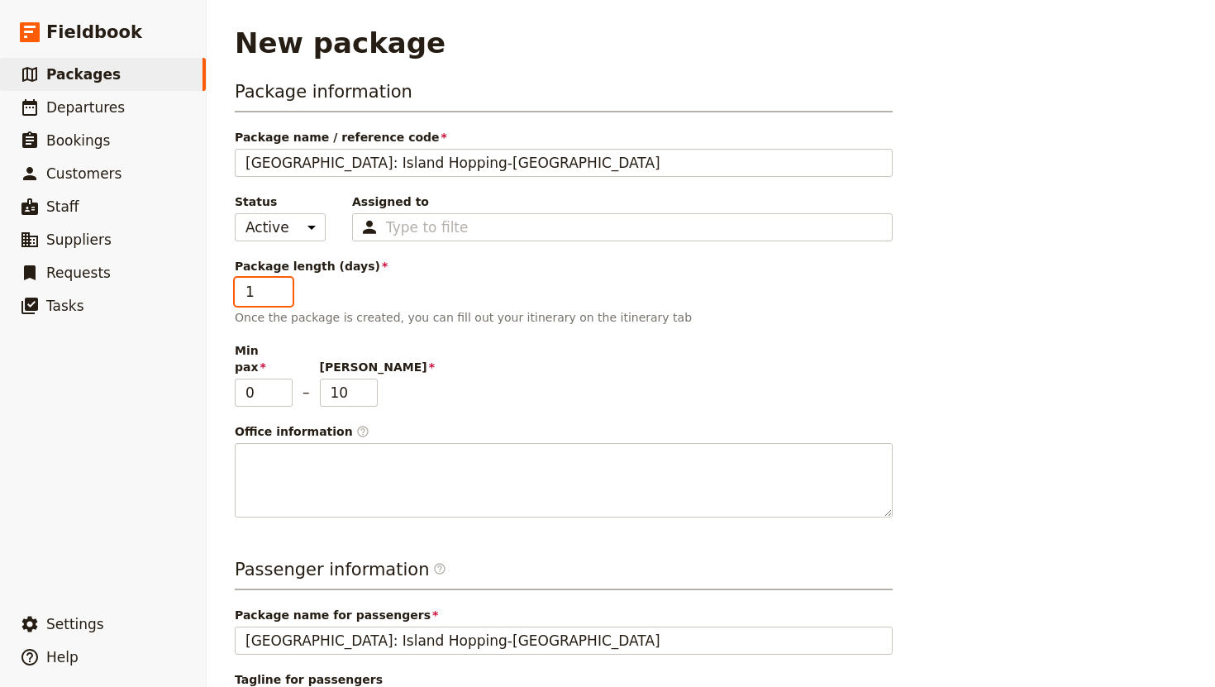
click at [282, 288] on input "2" at bounding box center [264, 292] width 58 height 28
click at [282, 288] on input "3" at bounding box center [264, 292] width 58 height 28
click at [282, 288] on input "4" at bounding box center [264, 292] width 58 height 28
click at [282, 288] on input "5" at bounding box center [264, 292] width 58 height 28
click at [282, 292] on input "4" at bounding box center [264, 292] width 58 height 28
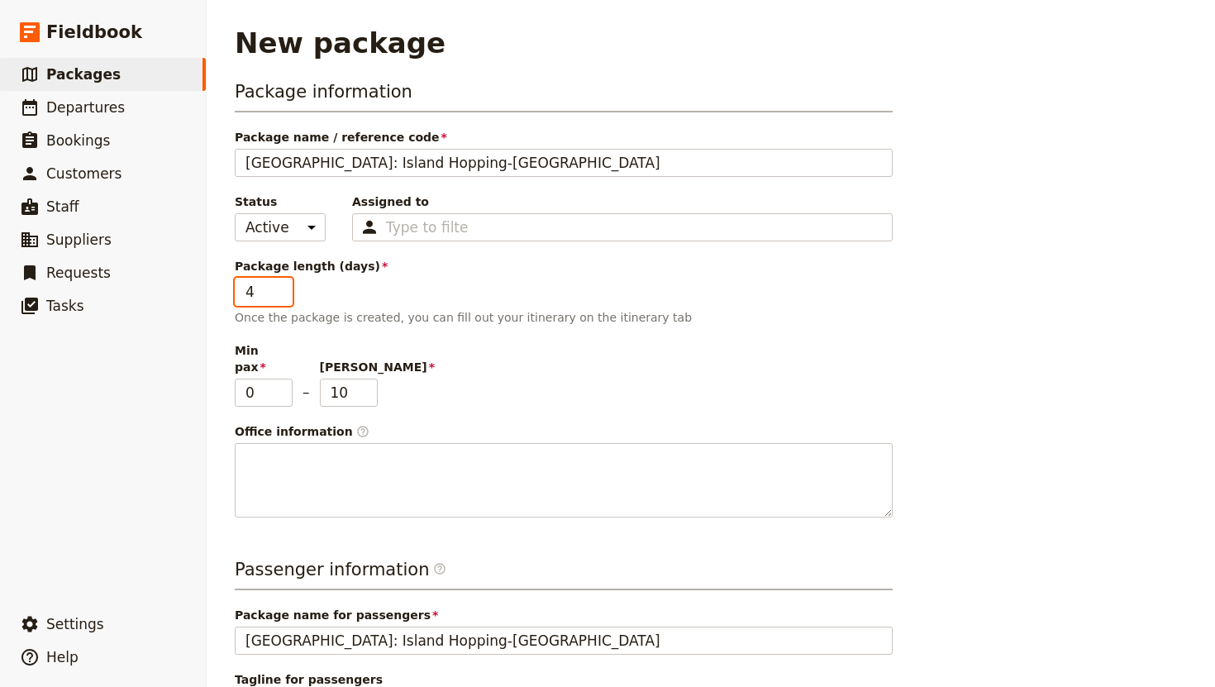
click at [282, 283] on input "5" at bounding box center [264, 292] width 58 height 28
click at [282, 283] on input "6" at bounding box center [264, 292] width 58 height 28
click at [282, 283] on input "7" at bounding box center [264, 292] width 58 height 28
type input "8"
click at [282, 283] on input "8" at bounding box center [264, 292] width 58 height 28
